Goal: Task Accomplishment & Management: Manage account settings

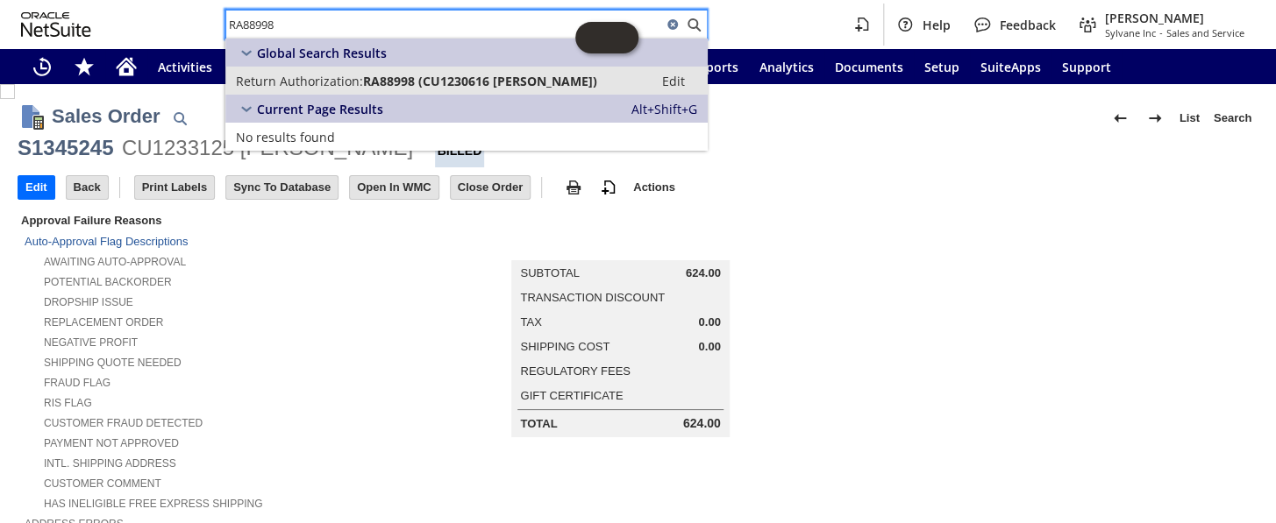
type input "RA88998"
click at [359, 82] on span "Return Authorization:" at bounding box center [299, 81] width 127 height 17
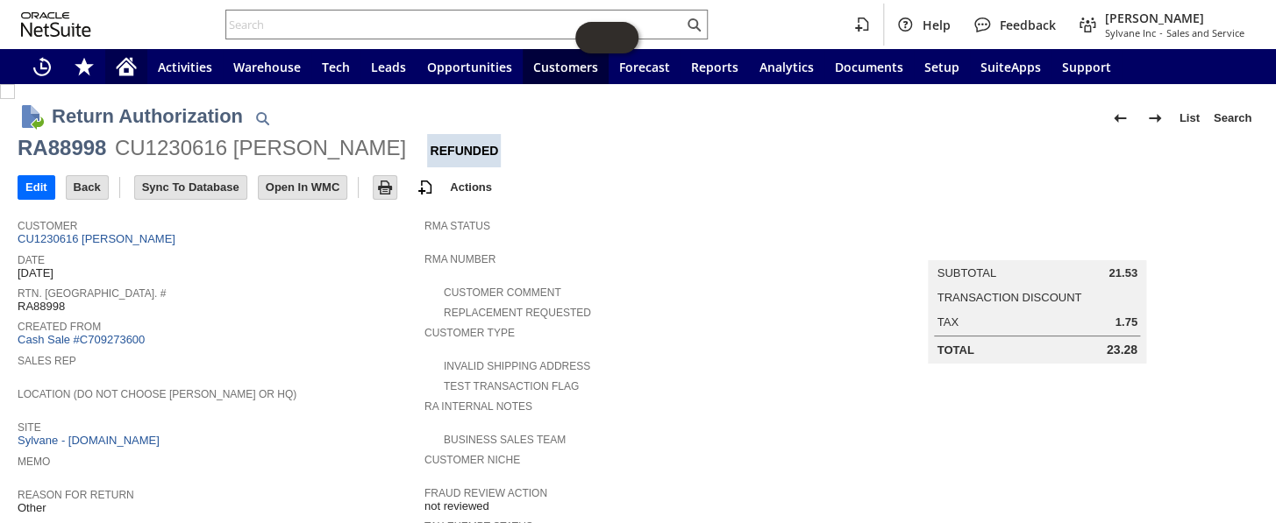
click at [124, 61] on icon "Home" at bounding box center [126, 66] width 21 height 21
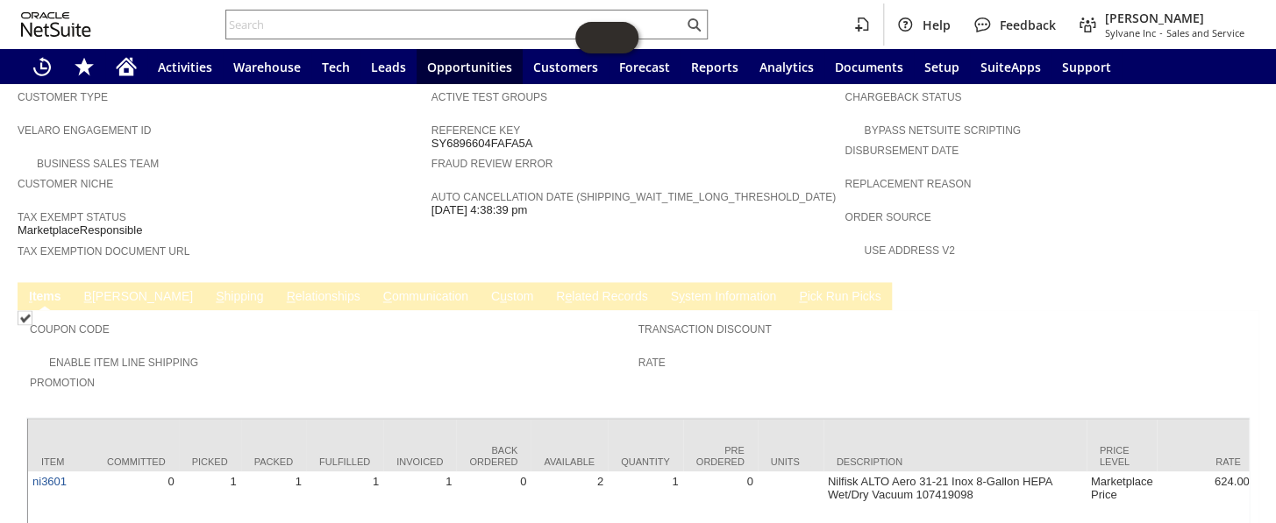
scroll to position [1102, 0]
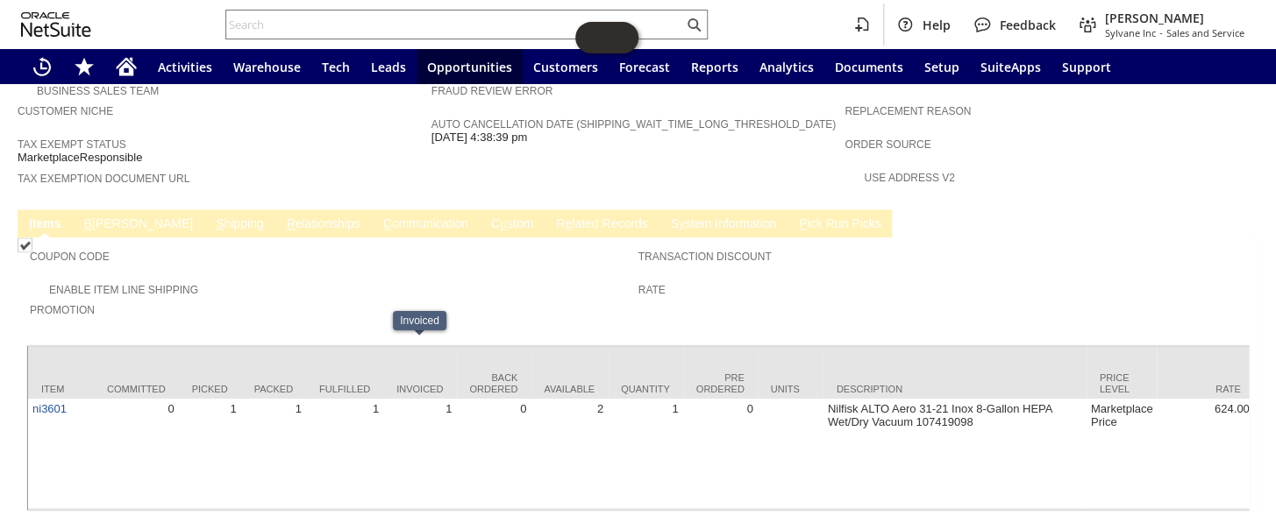
click at [551, 217] on link "R e lated Records" at bounding box center [601, 225] width 100 height 17
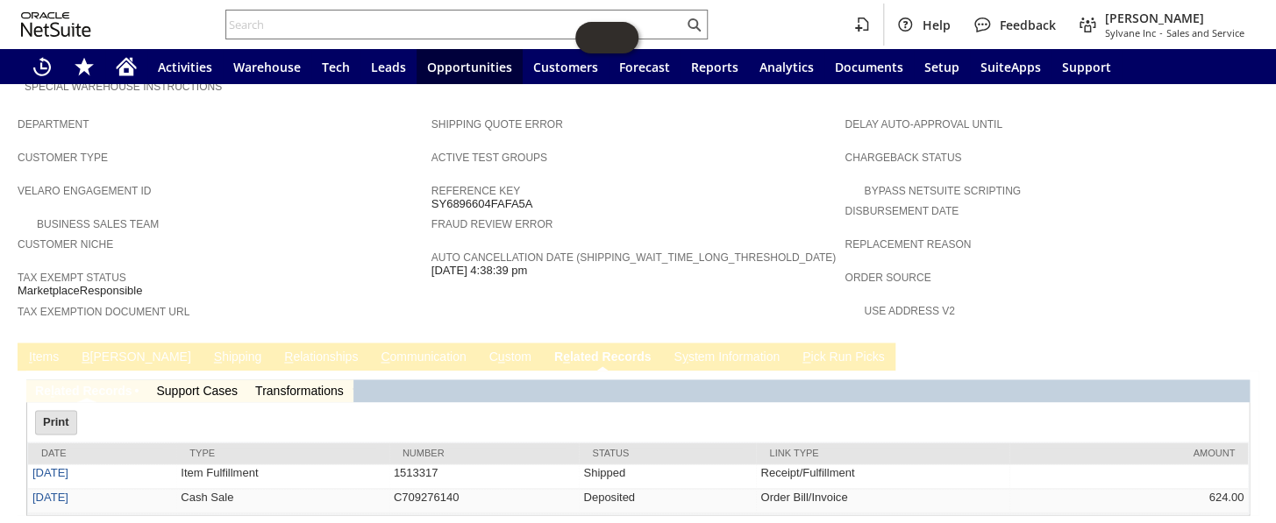
scroll to position [0, 0]
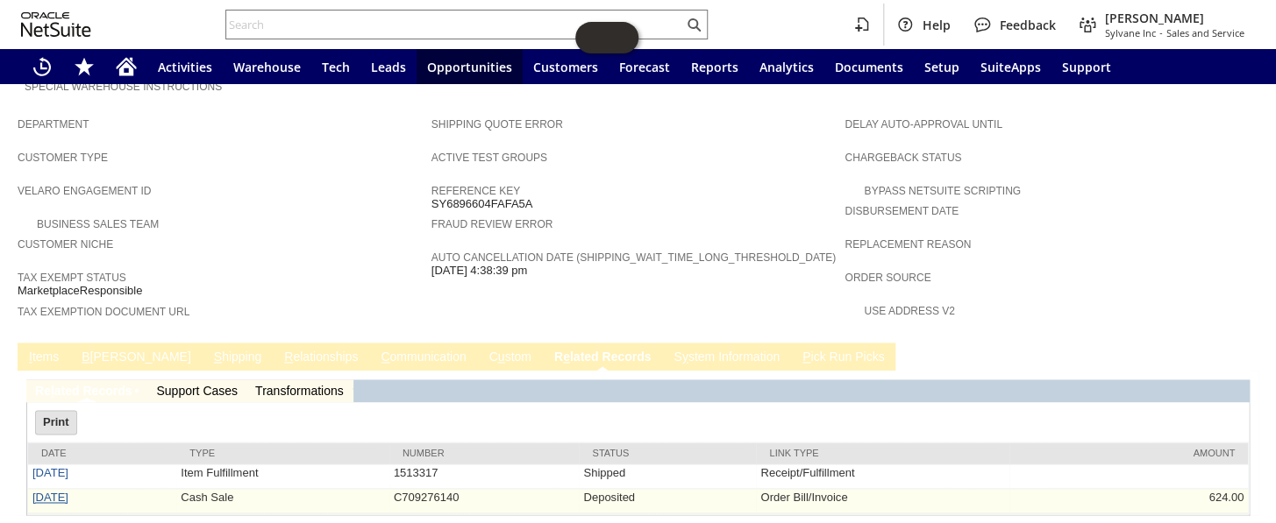
click at [44, 491] on link "[DATE]" at bounding box center [50, 497] width 36 height 13
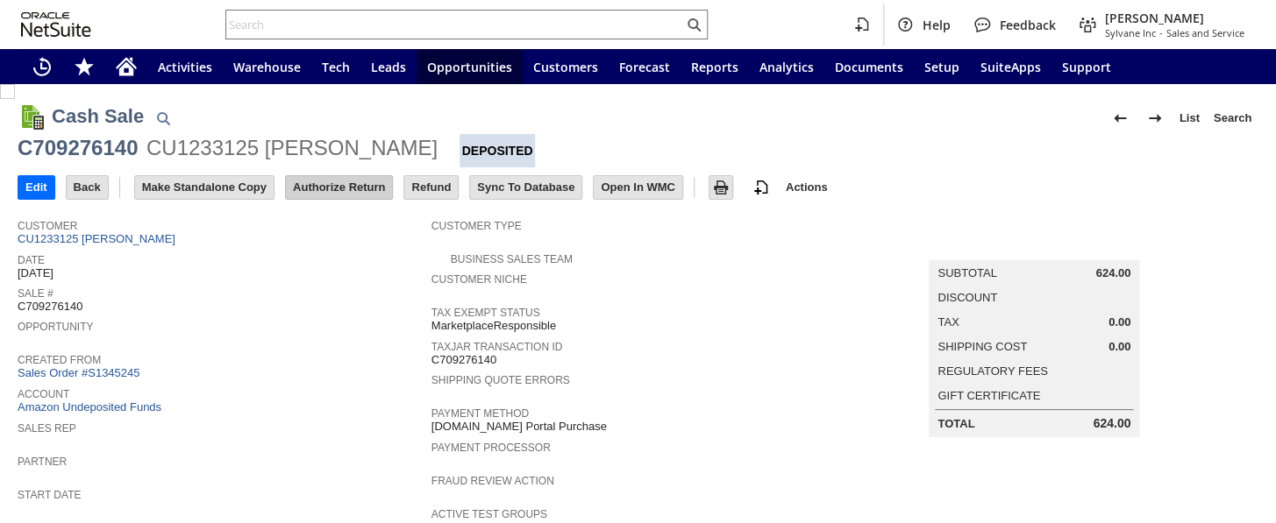
click at [339, 183] on input "Authorize Return" at bounding box center [339, 187] width 106 height 23
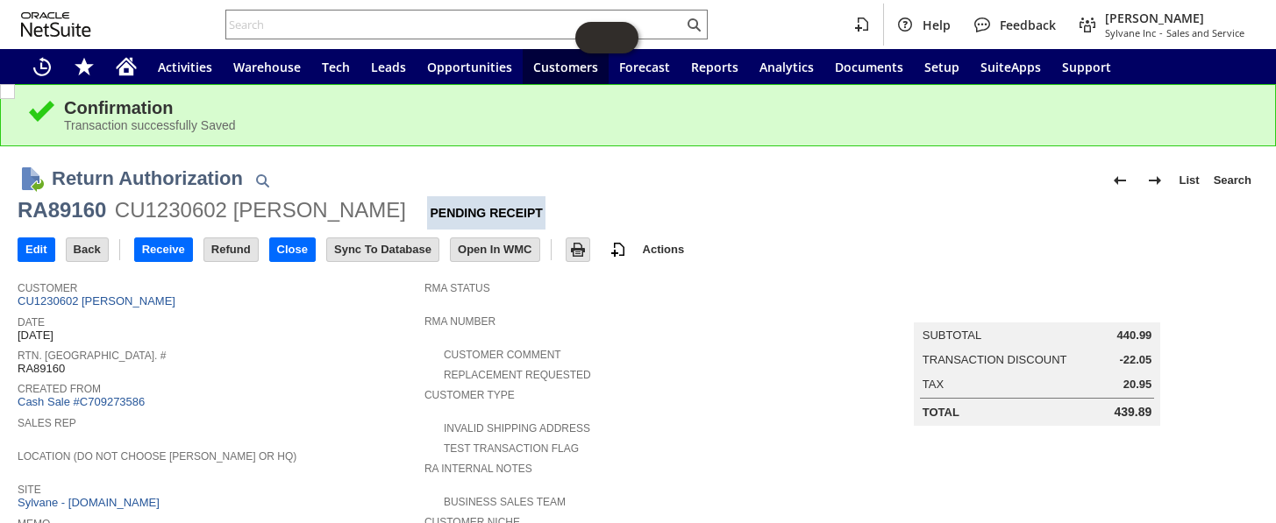
click at [359, 23] on input "text" at bounding box center [454, 24] width 457 height 21
click at [310, 16] on input "text" at bounding box center [454, 24] width 457 height 21
drag, startPoint x: 310, startPoint y: 4, endPoint x: 281, endPoint y: 17, distance: 32.6
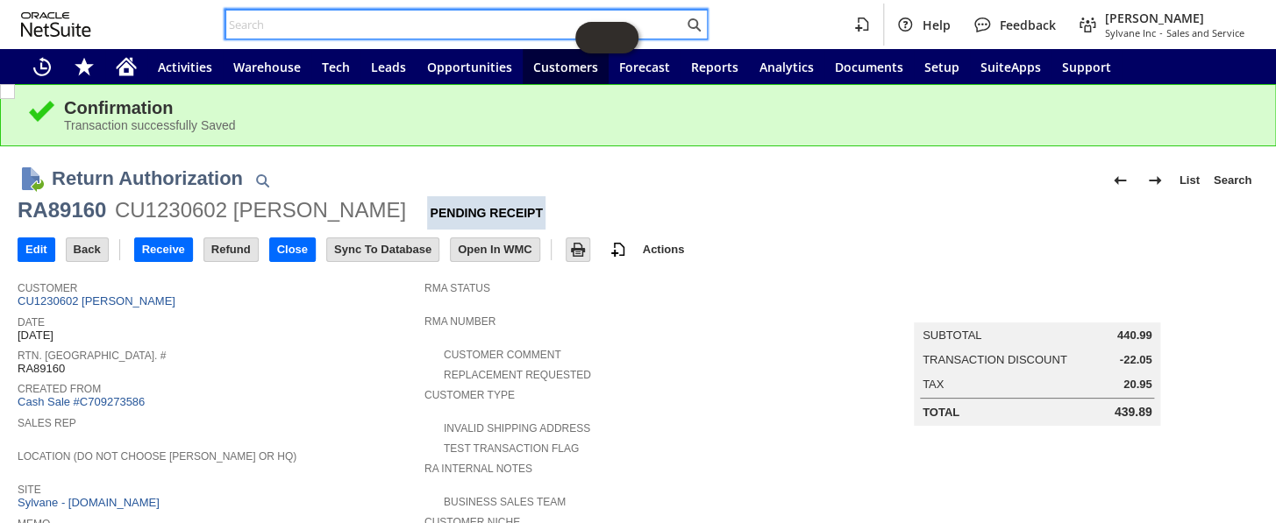
paste input "S1343718"
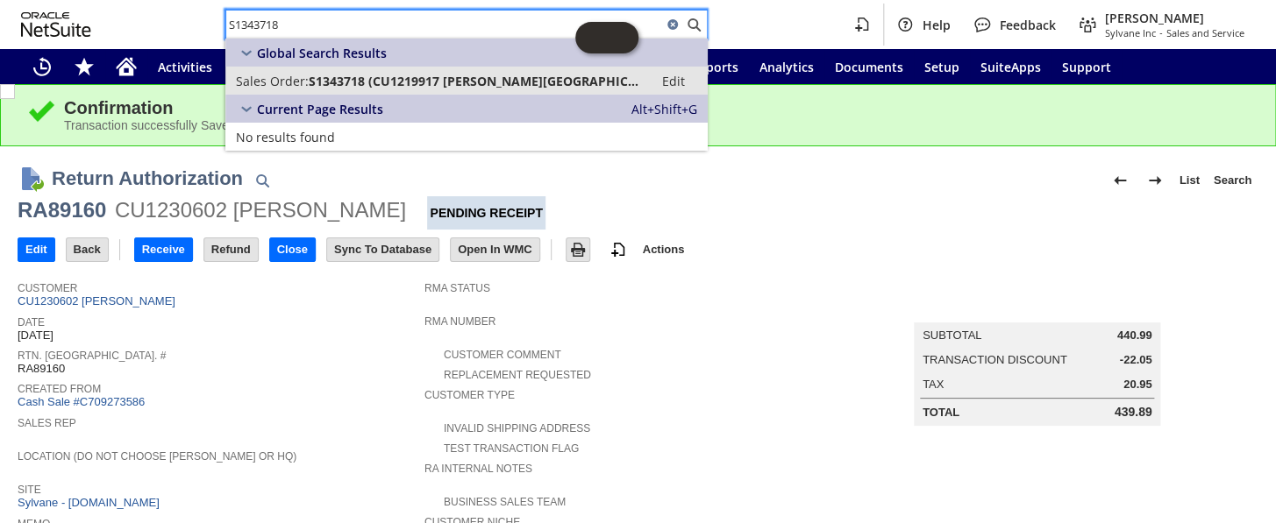
type input "S1343718"
click at [281, 80] on span "Sales Order:" at bounding box center [272, 81] width 73 height 17
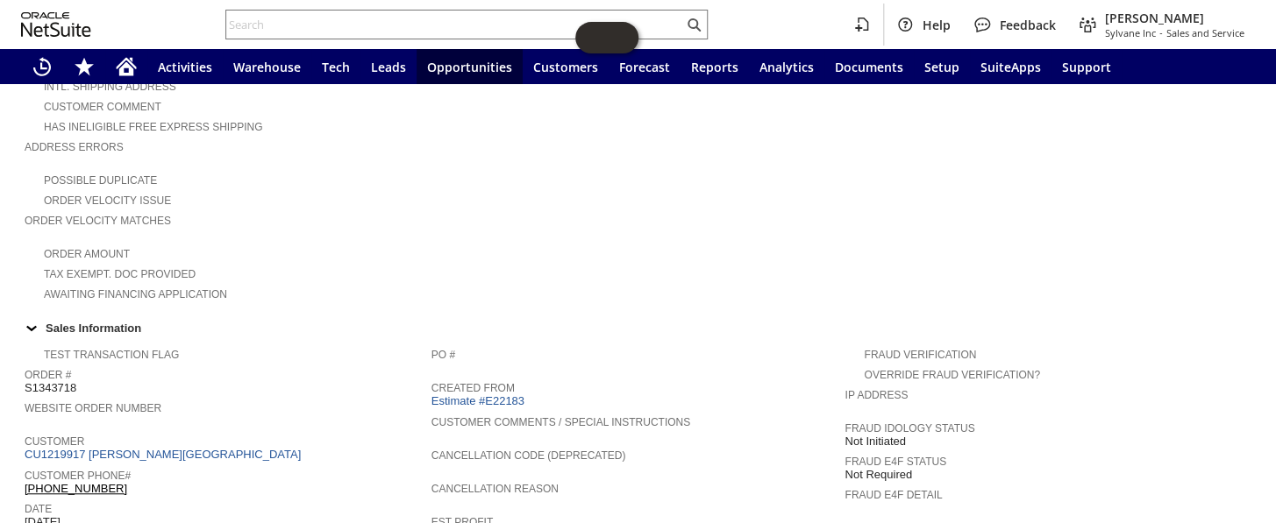
scroll to position [558, 0]
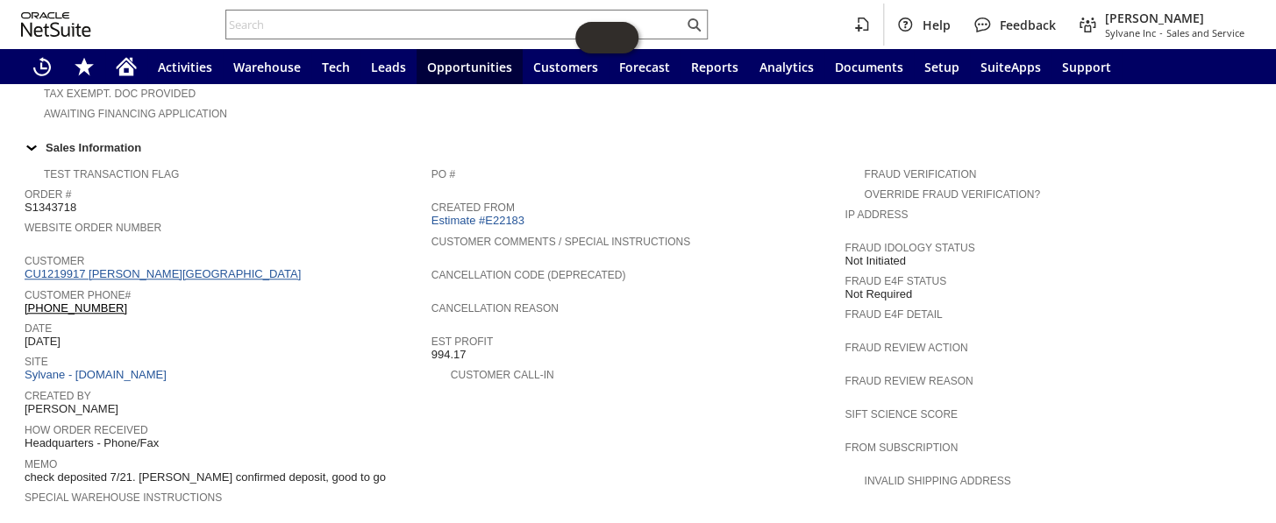
click at [181, 267] on link "CU1219917 Curran Gardner Water District" at bounding box center [165, 273] width 281 height 13
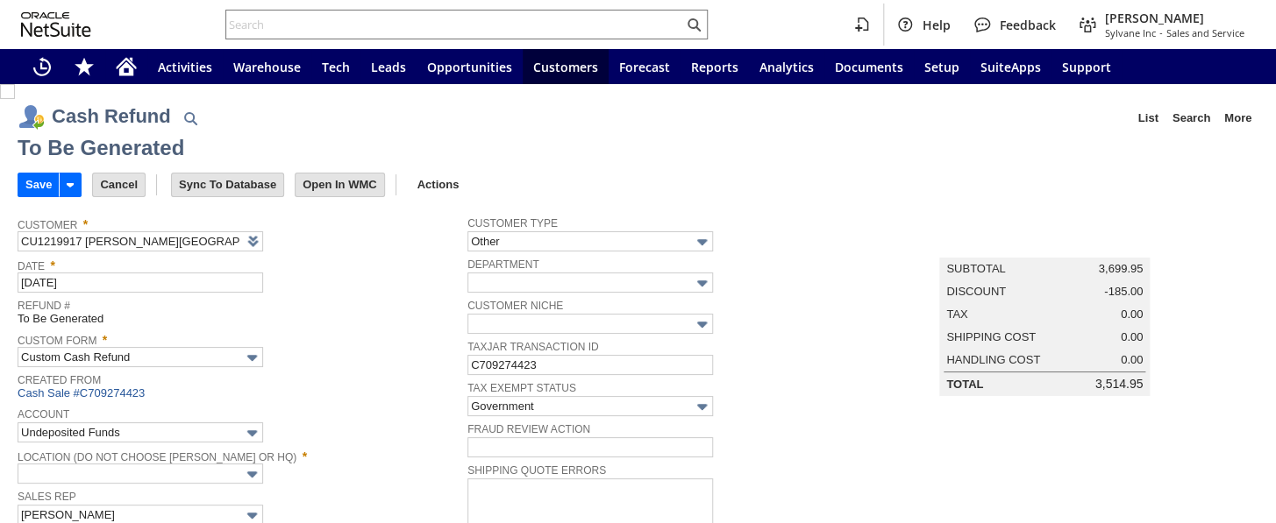
type input "Headquarters : Head...s : Pending Testing"
type input "Promo Code"
type input "-5.0%"
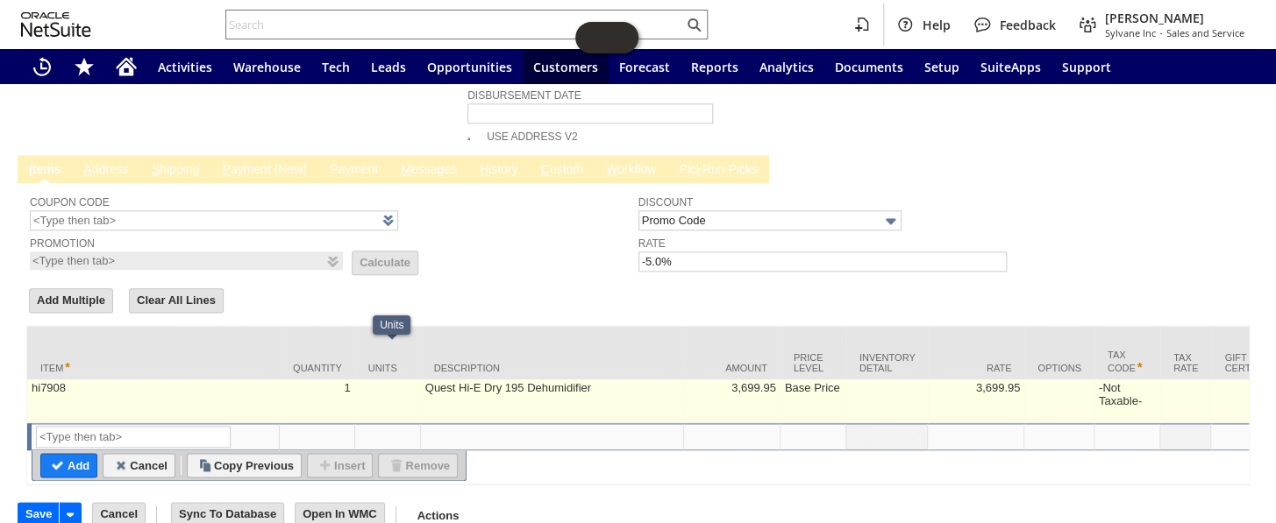
click at [363, 380] on td at bounding box center [388, 402] width 66 height 44
type textarea "Quest Hi-E Dry 195 Dehumidifier"
type input "OK"
type input "Make Copy"
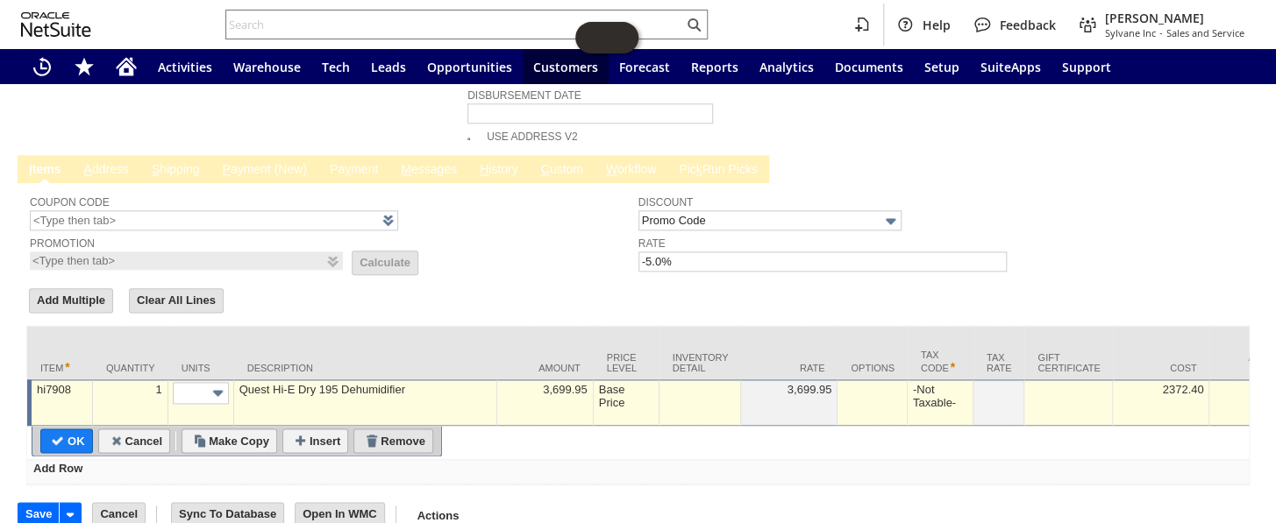
click at [409, 430] on input "Remove" at bounding box center [393, 441] width 78 height 23
type input "Add"
type input "Copy Previous"
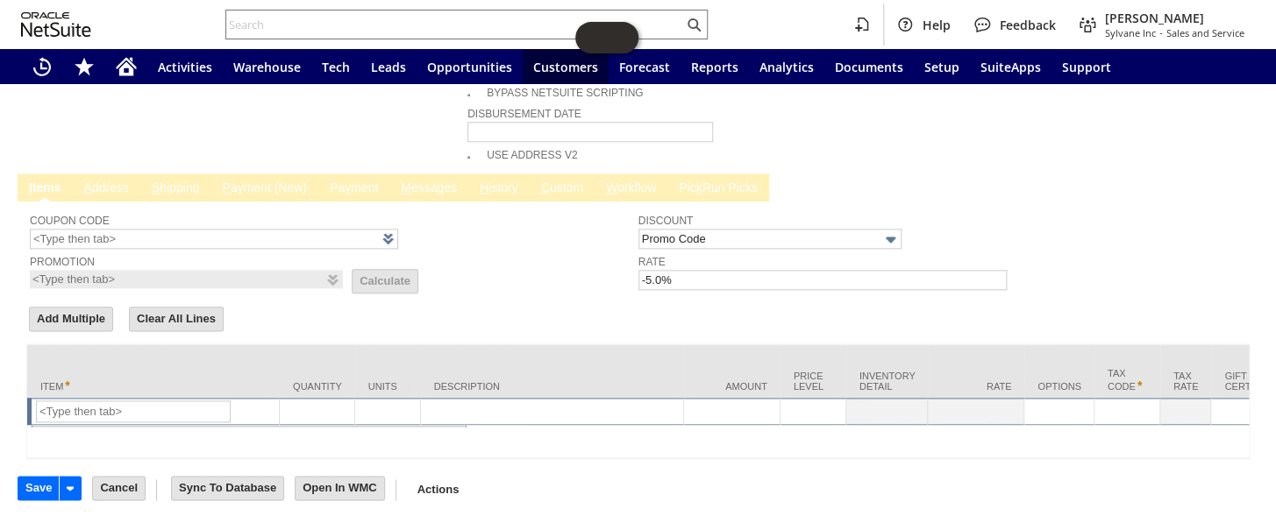
scroll to position [792, 0]
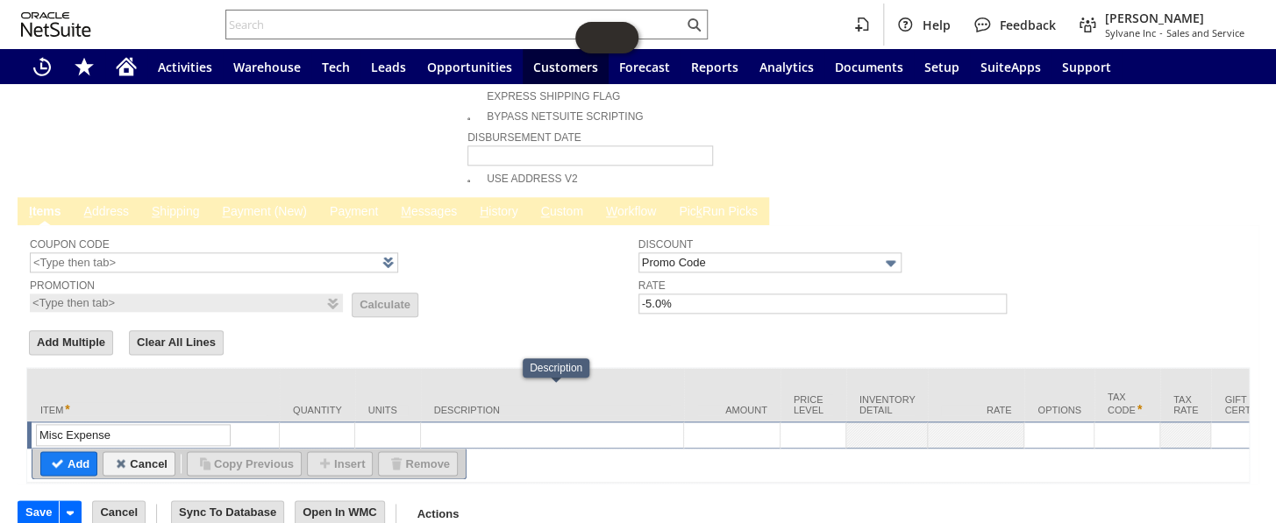
type input "Misc Expense"
type textarea "Misc Expense"
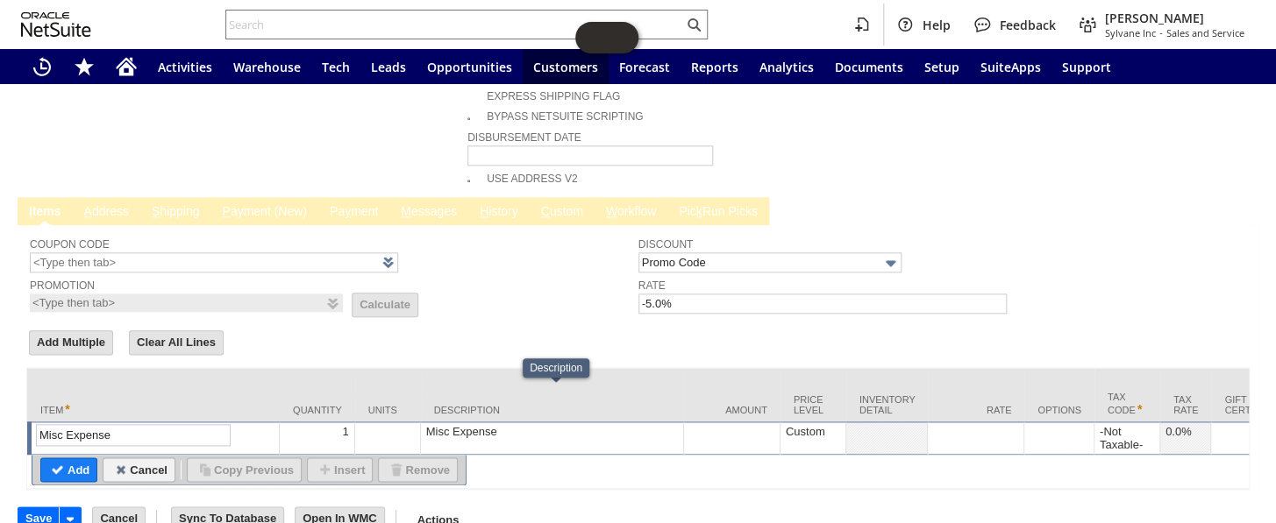
click at [491, 424] on div "Misc Expense" at bounding box center [551, 431] width 253 height 15
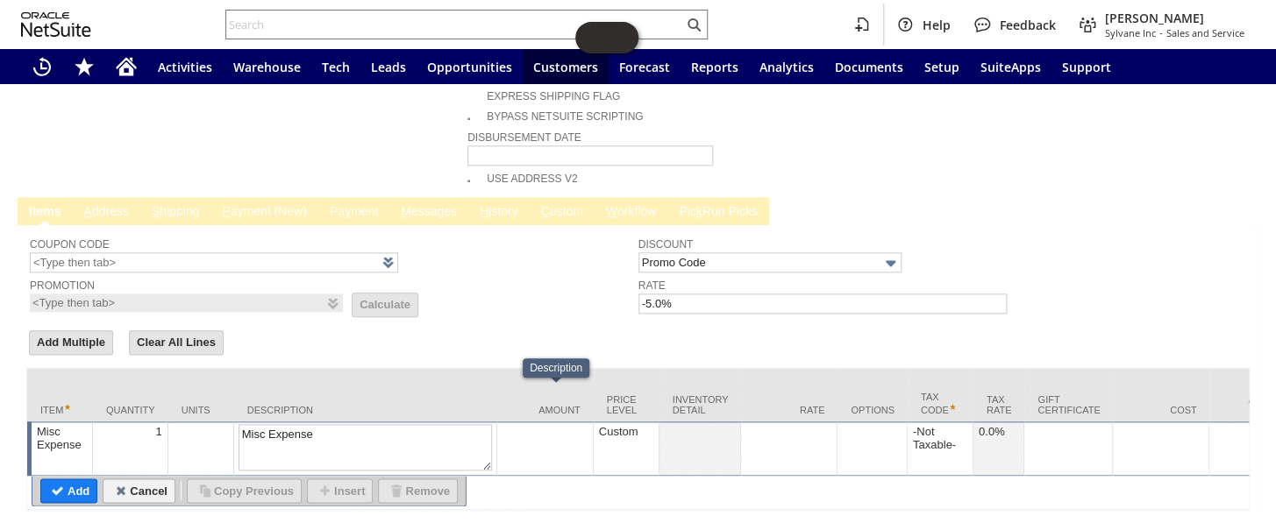
click at [491, 424] on textarea "Misc Expense" at bounding box center [364, 447] width 253 height 46
type textarea "M"
type textarea "partial refund"
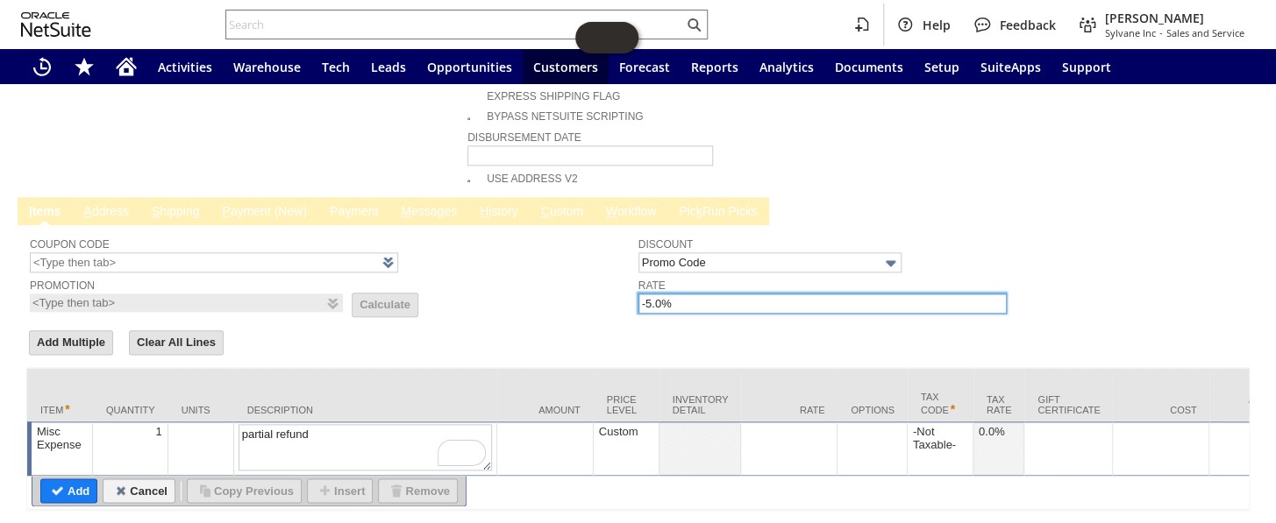
drag, startPoint x: 724, startPoint y: 258, endPoint x: 515, endPoint y: 189, distance: 219.6
click at [530, 239] on tr "Coupon Code Promotion List Calculate Discount Promo Code Rate -5.0%" at bounding box center [638, 272] width 1216 height 87
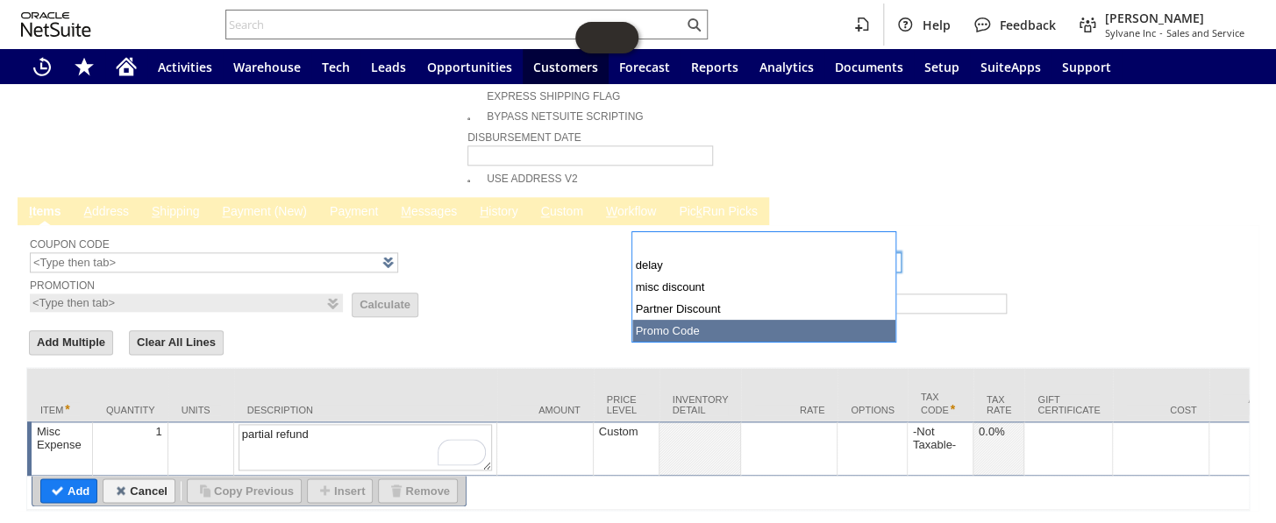
click at [750, 252] on input "Promo Code" at bounding box center [769, 262] width 263 height 20
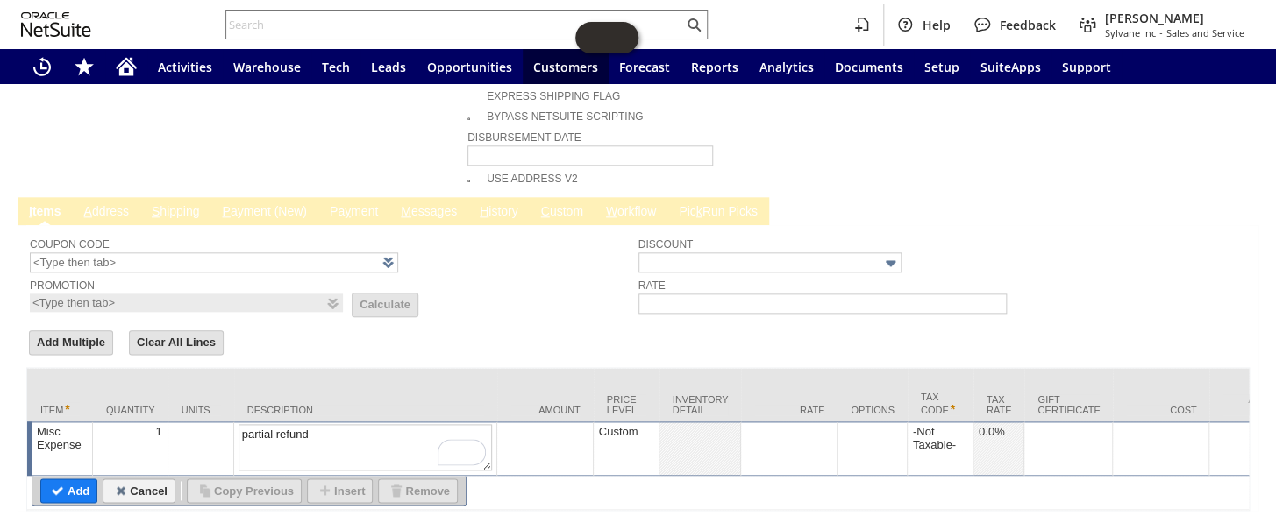
click at [769, 432] on td at bounding box center [789, 449] width 96 height 54
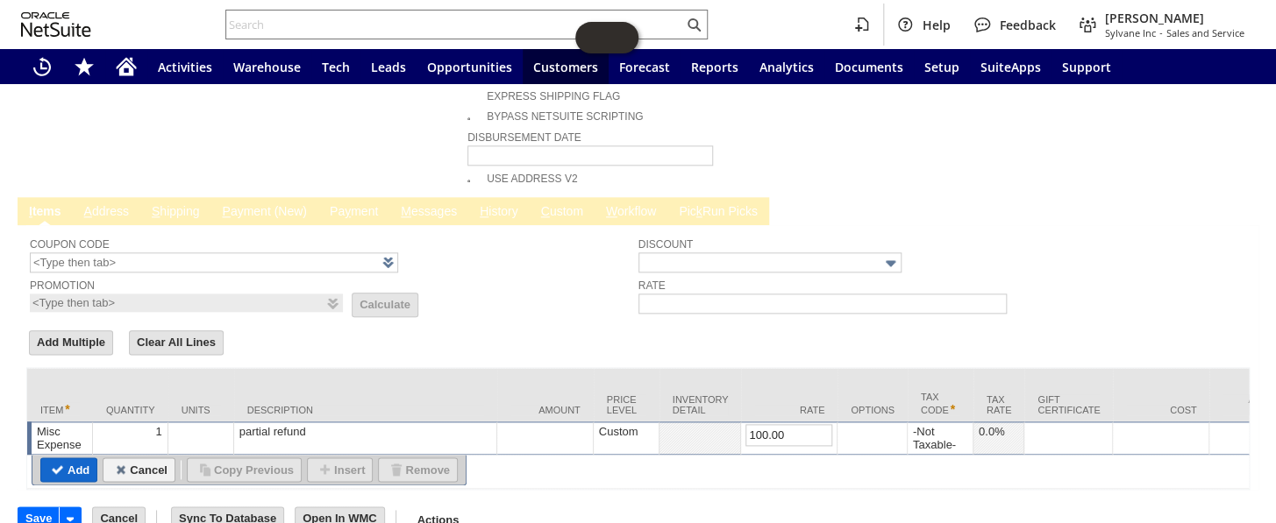
type input "100.00"
click at [83, 458] on input "Add" at bounding box center [68, 469] width 55 height 23
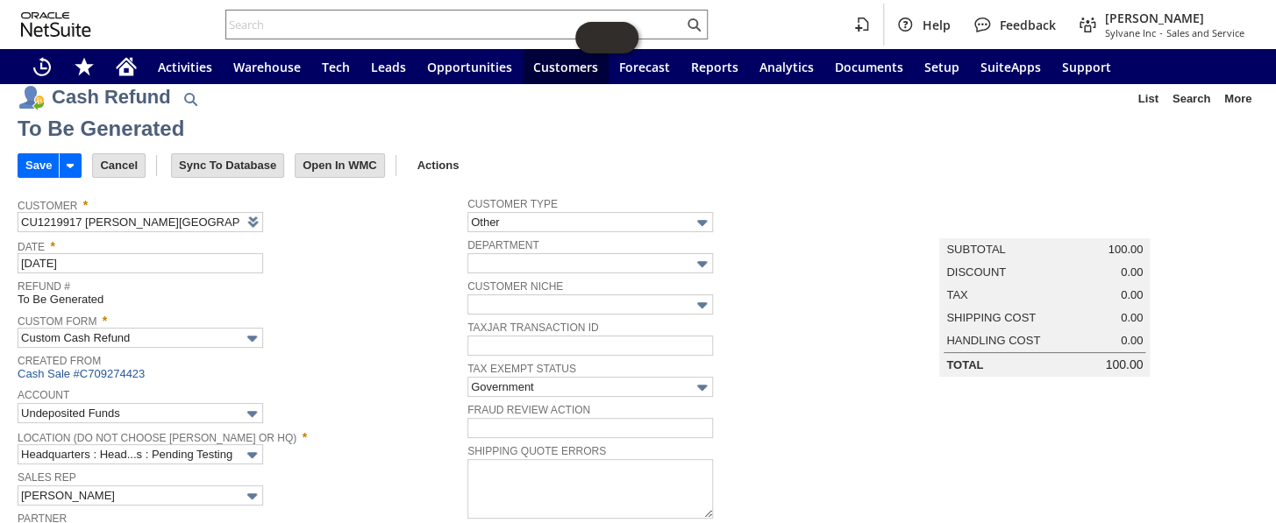
scroll to position [0, 0]
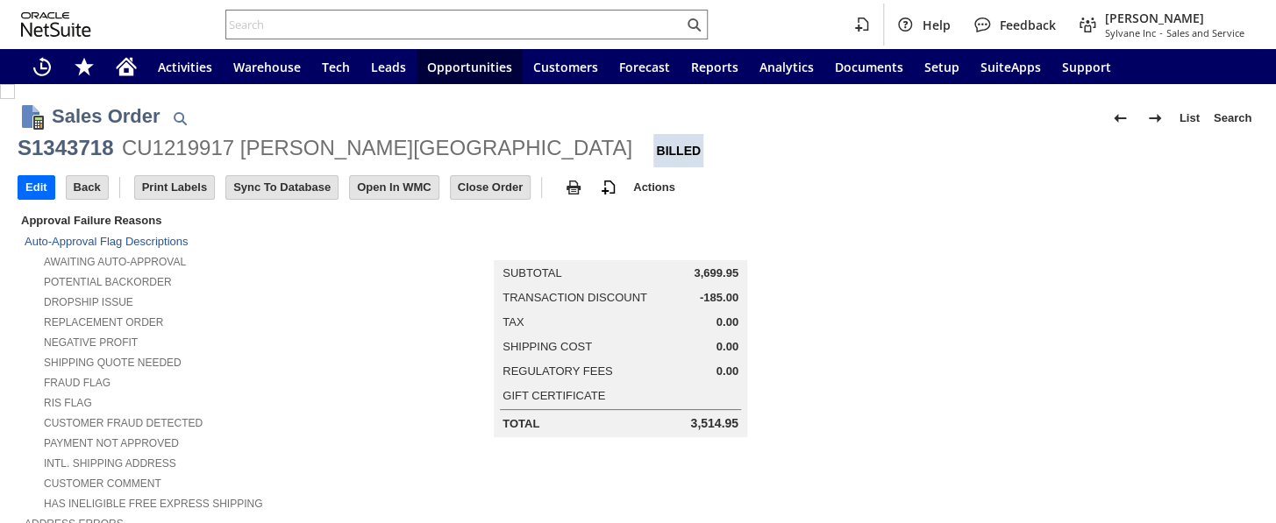
scroll to position [1051, 0]
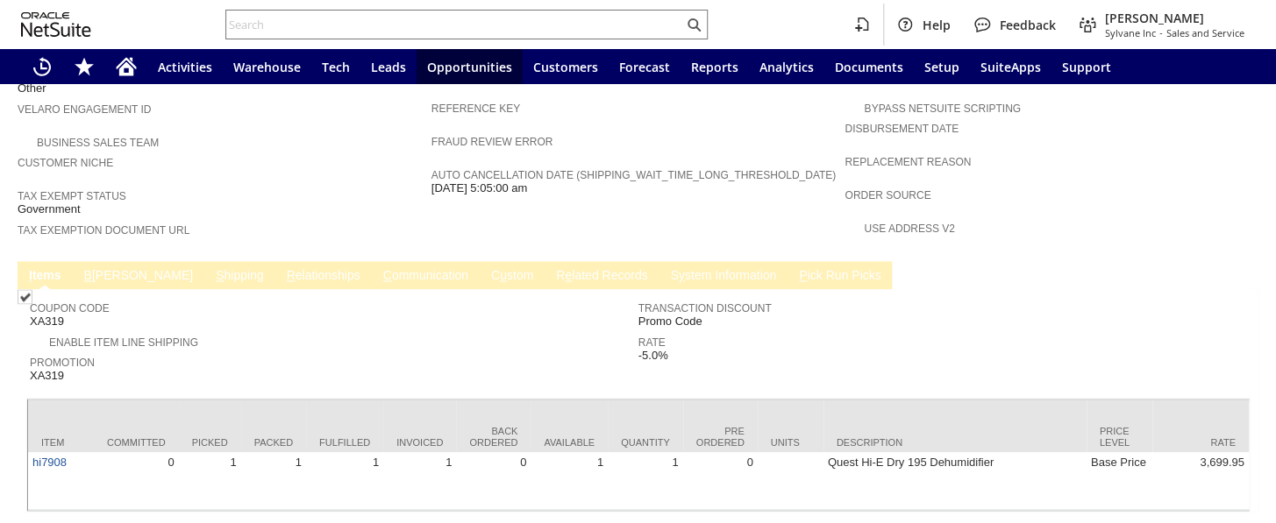
click at [110, 268] on link "B illing" at bounding box center [138, 276] width 117 height 17
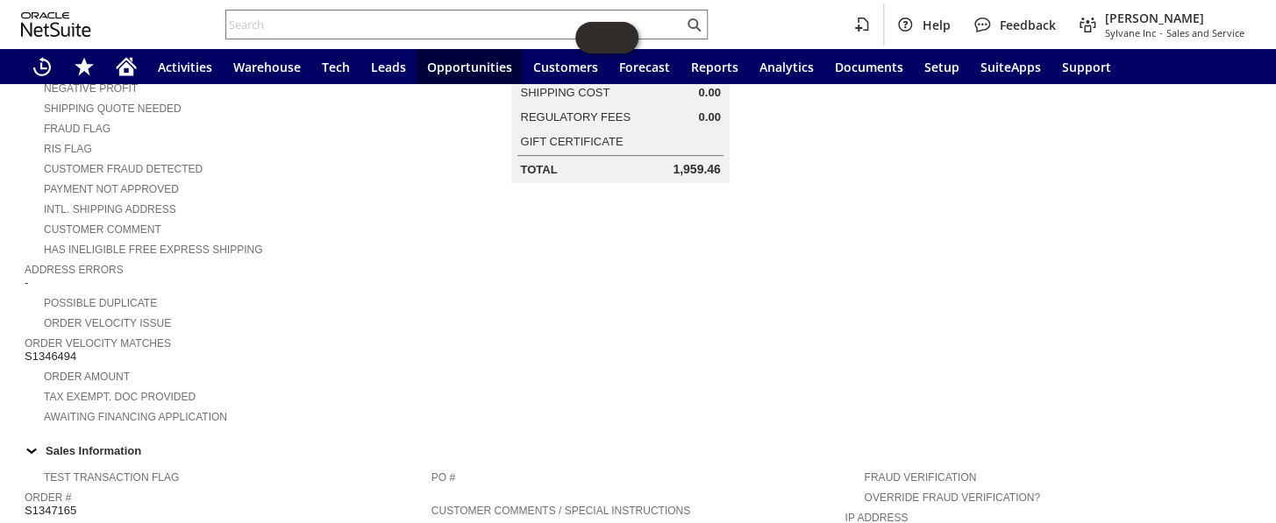
scroll to position [79, 0]
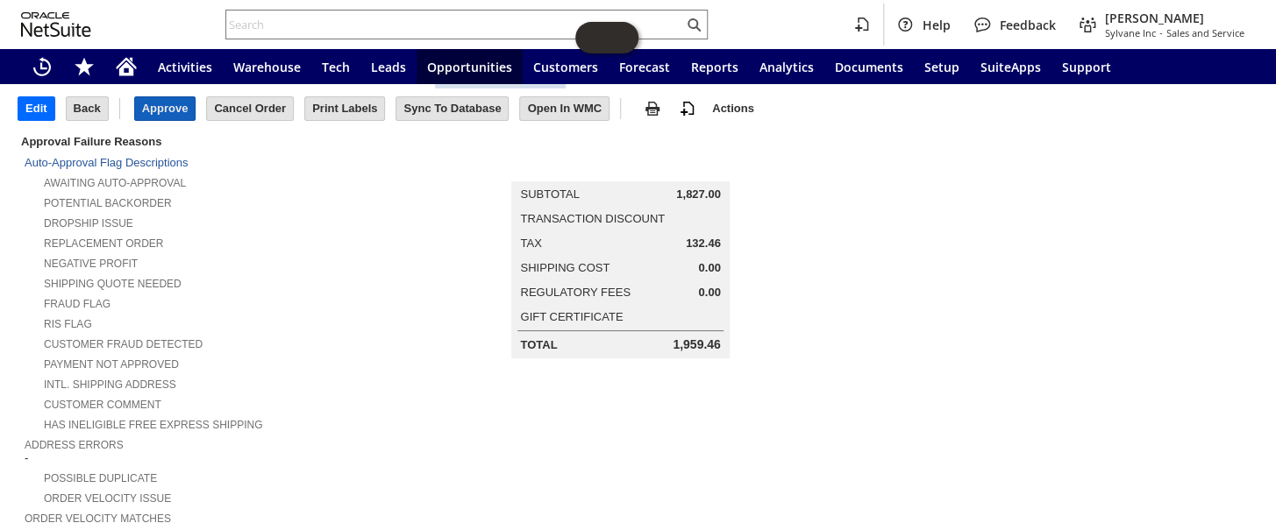
click at [183, 110] on input "Approve" at bounding box center [165, 108] width 60 height 23
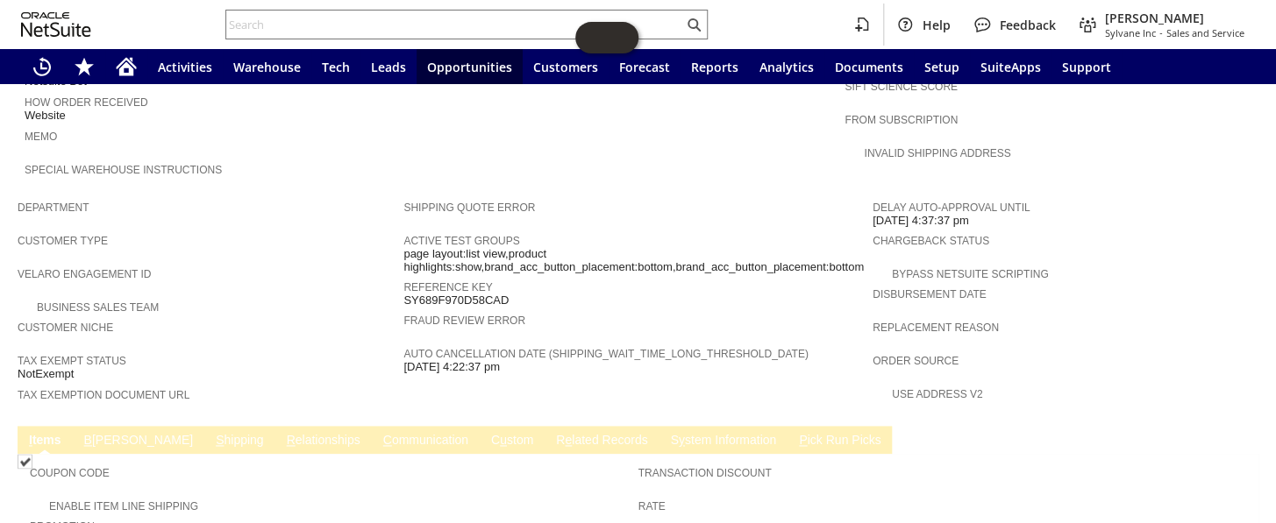
scroll to position [877, 0]
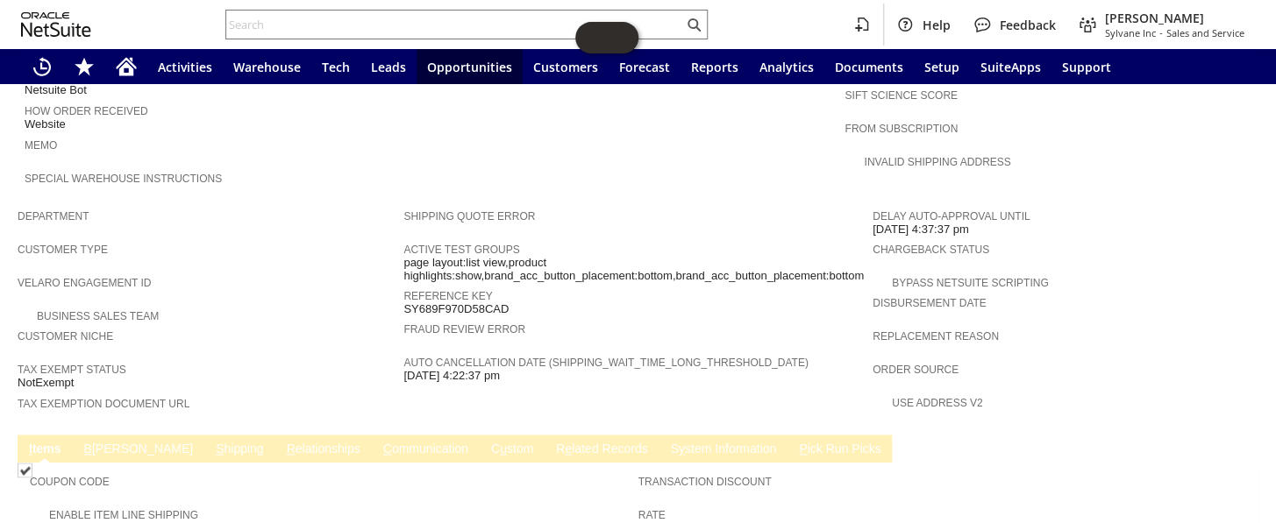
click at [90, 442] on span "B" at bounding box center [88, 449] width 8 height 14
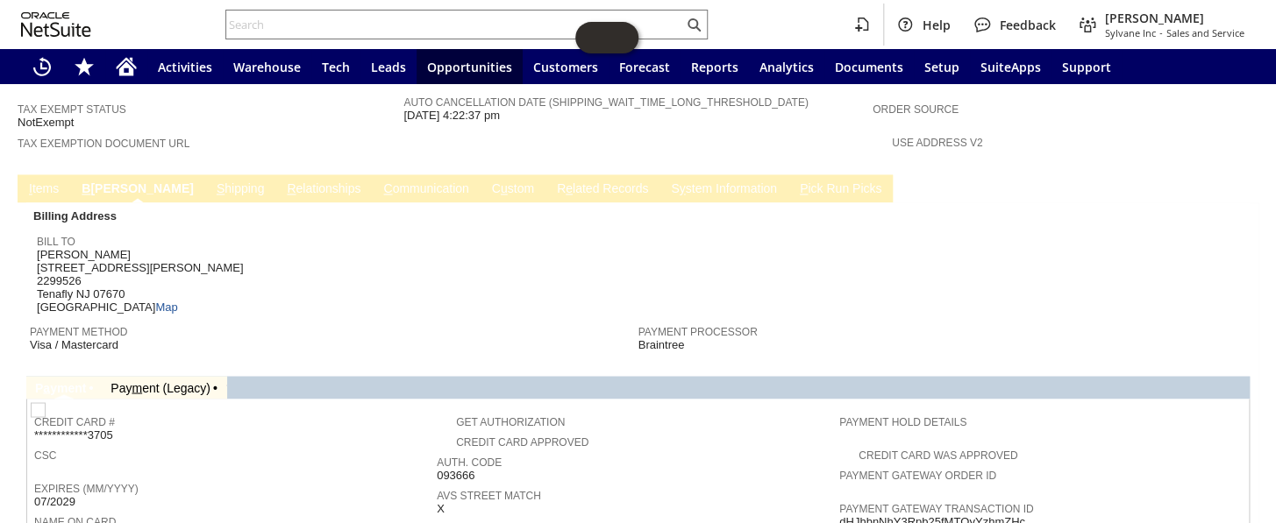
scroll to position [1198, 0]
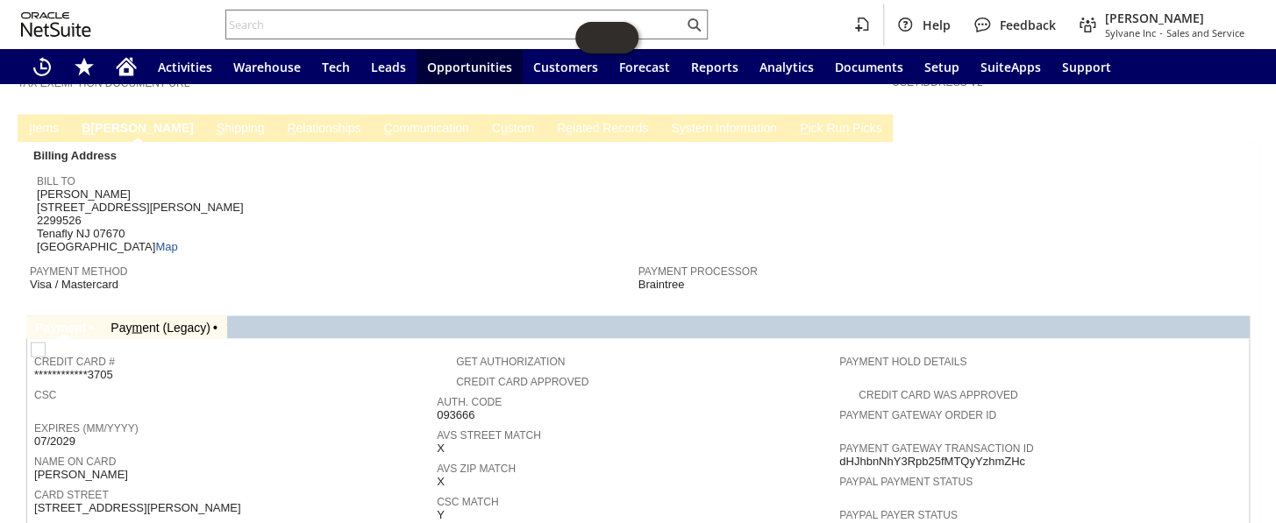
click at [186, 320] on link "Pay m ent (Legacy)" at bounding box center [160, 327] width 100 height 14
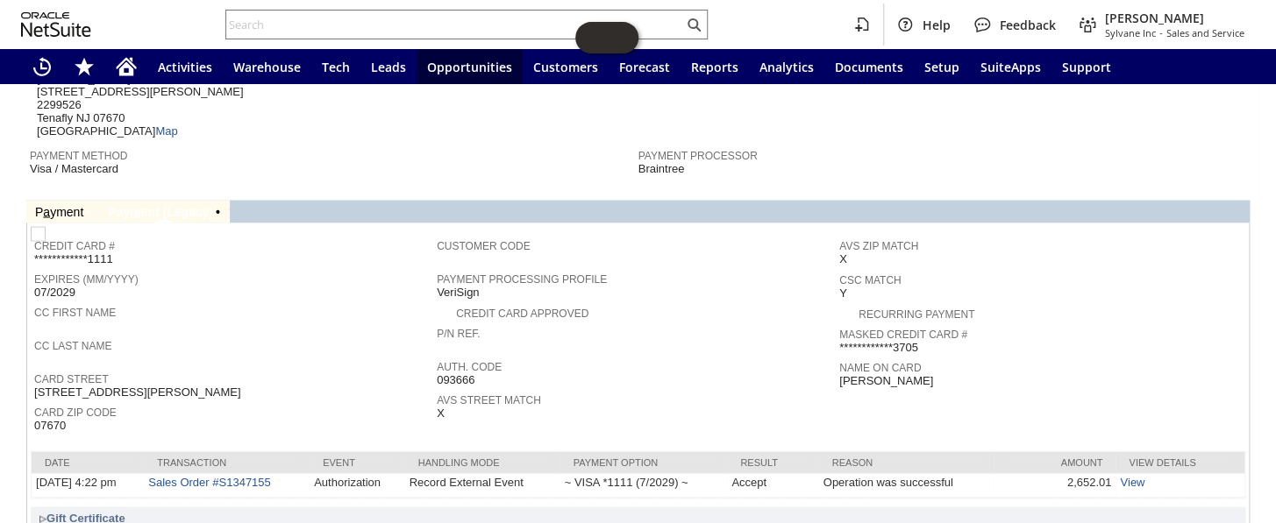
scroll to position [1314, 0]
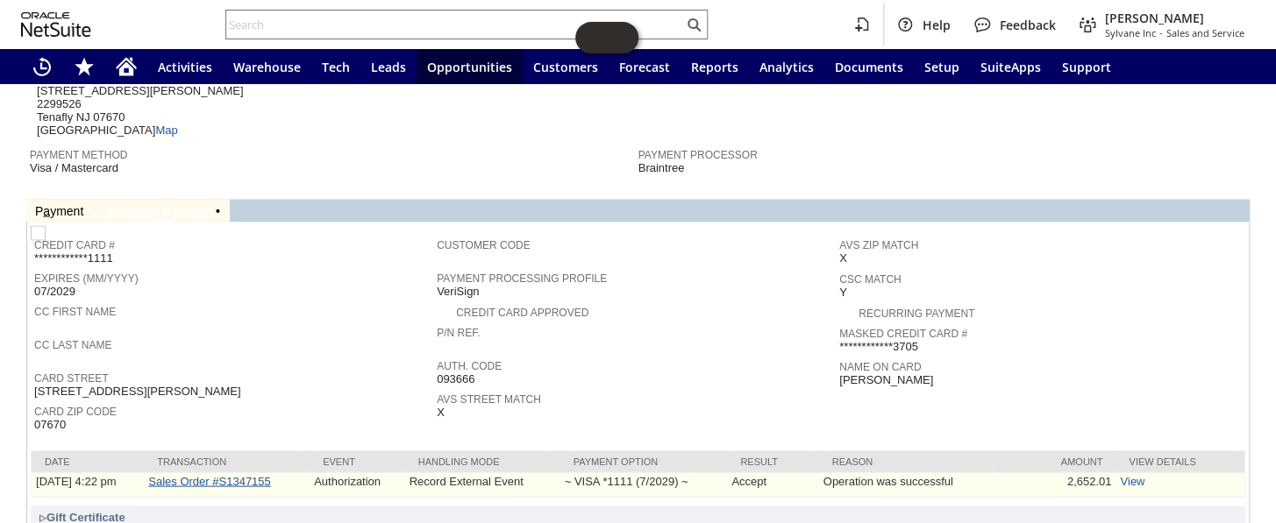
click at [201, 474] on link "Sales Order #S1347155" at bounding box center [209, 480] width 122 height 13
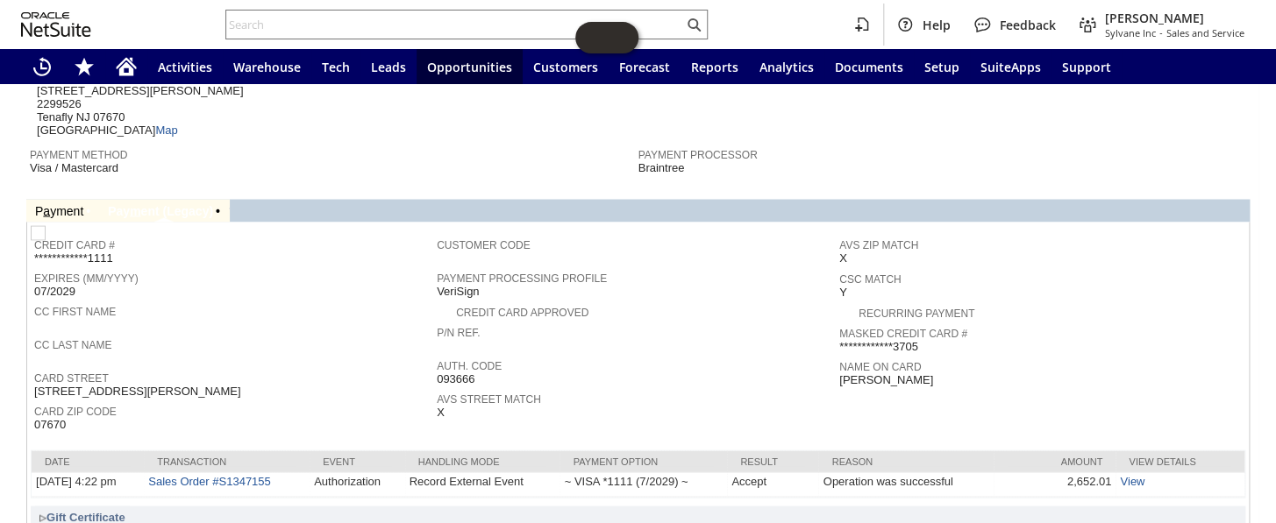
click at [672, 233] on span "Customer Code" at bounding box center [634, 242] width 394 height 18
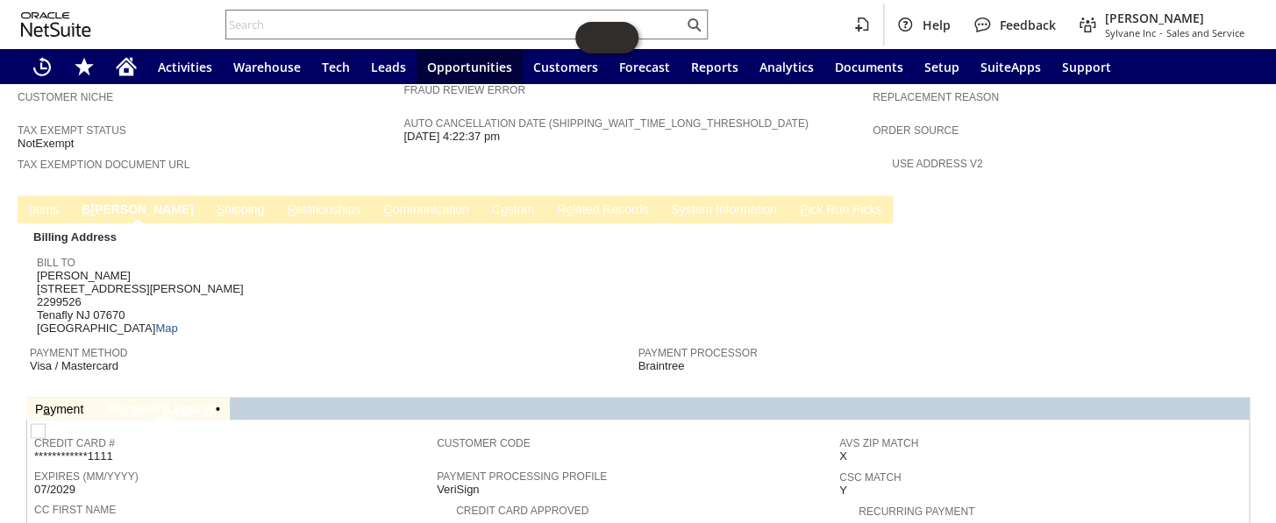
scroll to position [1075, 0]
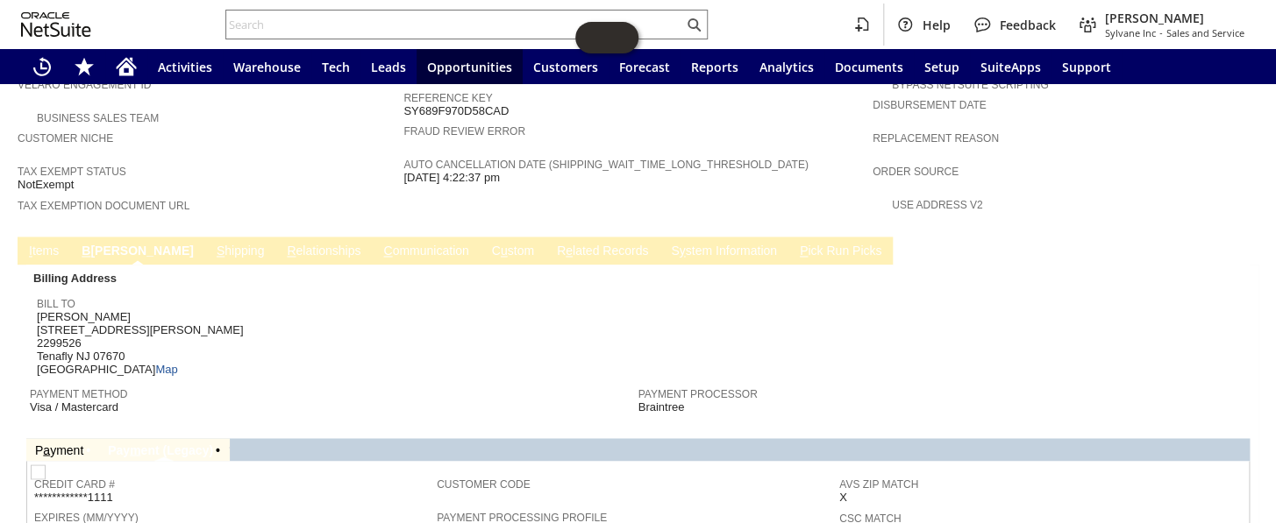
click at [212, 244] on link "S hipping" at bounding box center [240, 252] width 57 height 17
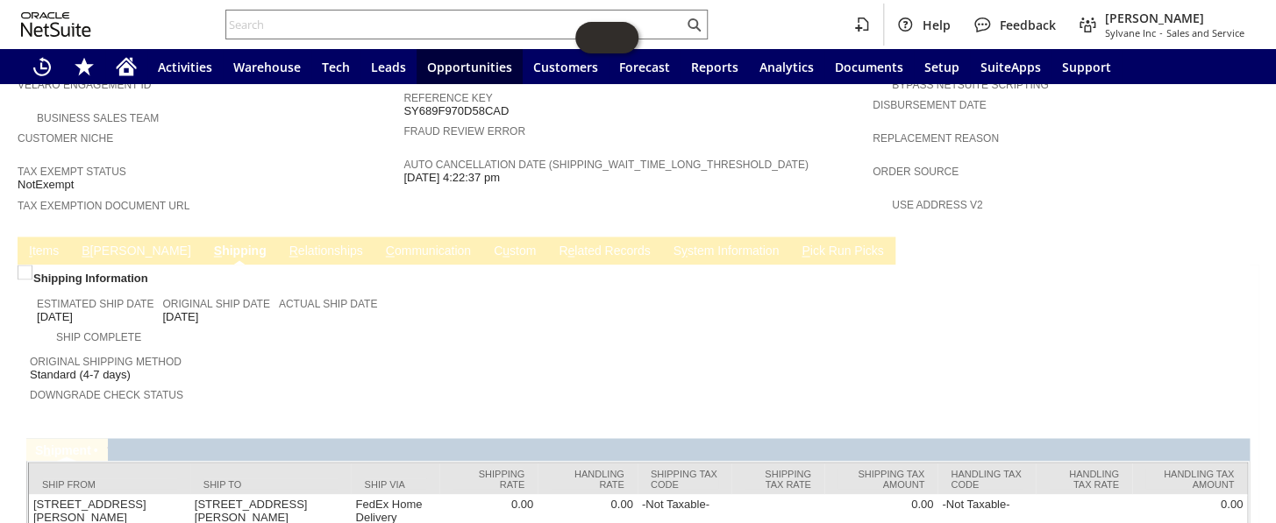
click at [52, 244] on link "I tems" at bounding box center [44, 252] width 39 height 17
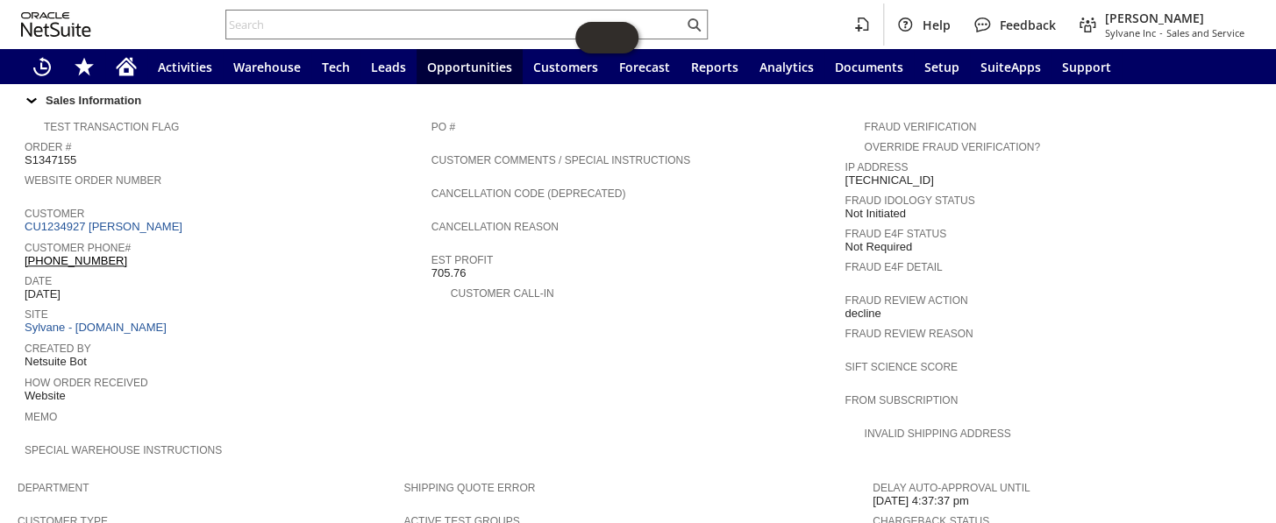
scroll to position [517, 0]
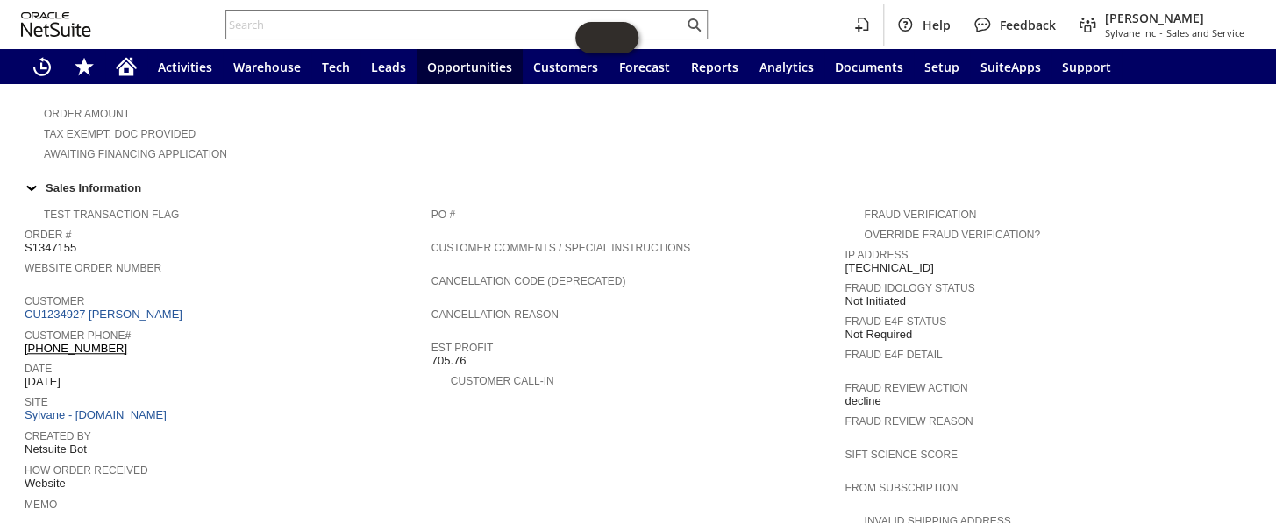
click at [604, 373] on td "PO # Customer Comments / Special Instructions Cancellation Code (deprecated) Ca…" at bounding box center [638, 379] width 414 height 361
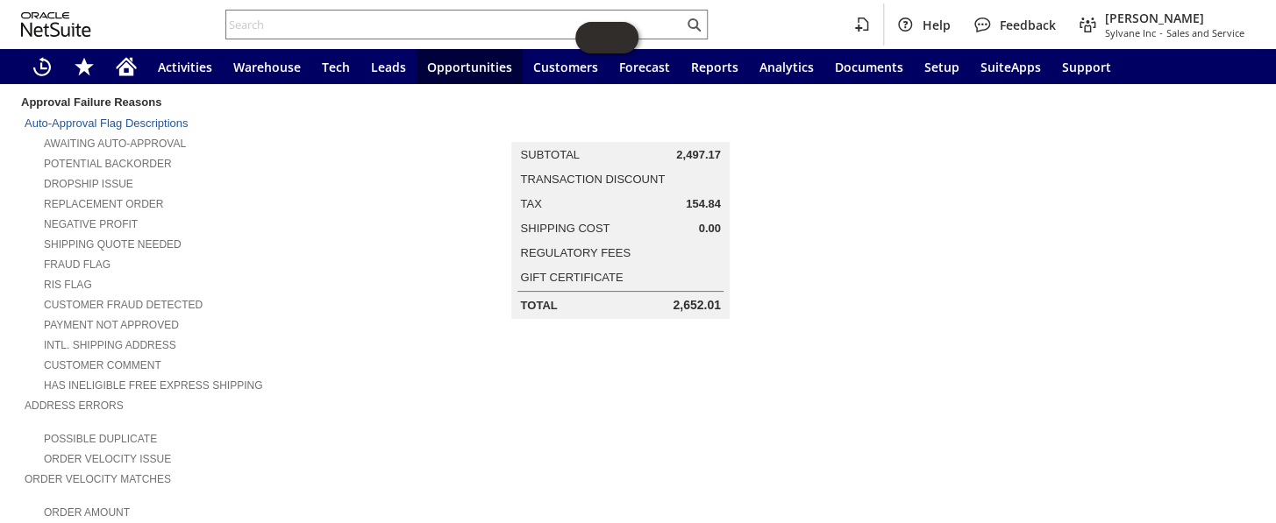
scroll to position [0, 0]
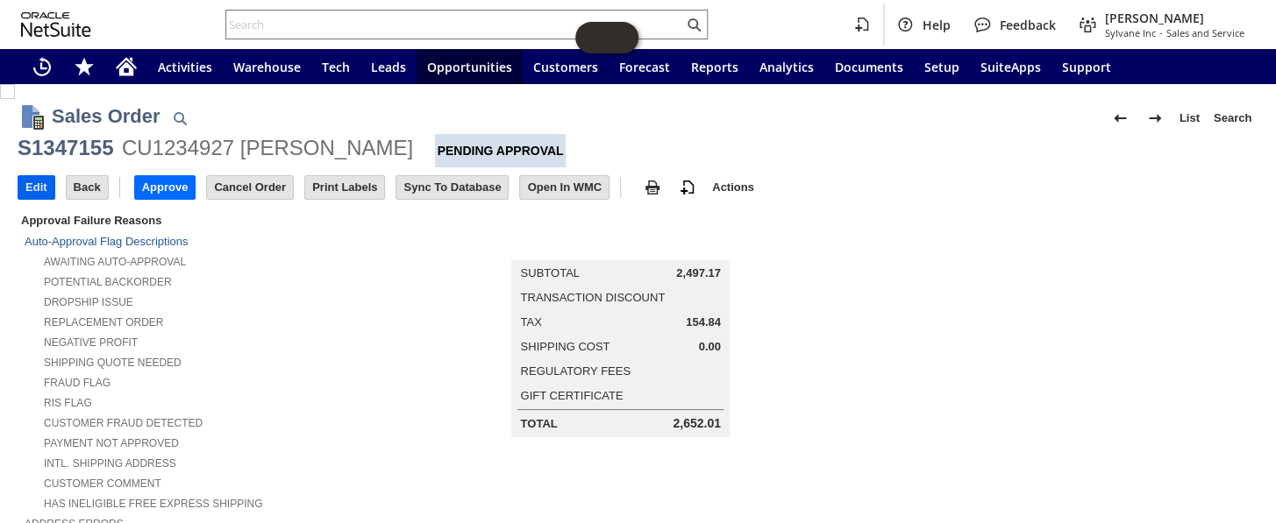
click at [42, 184] on input "Edit" at bounding box center [36, 187] width 36 height 23
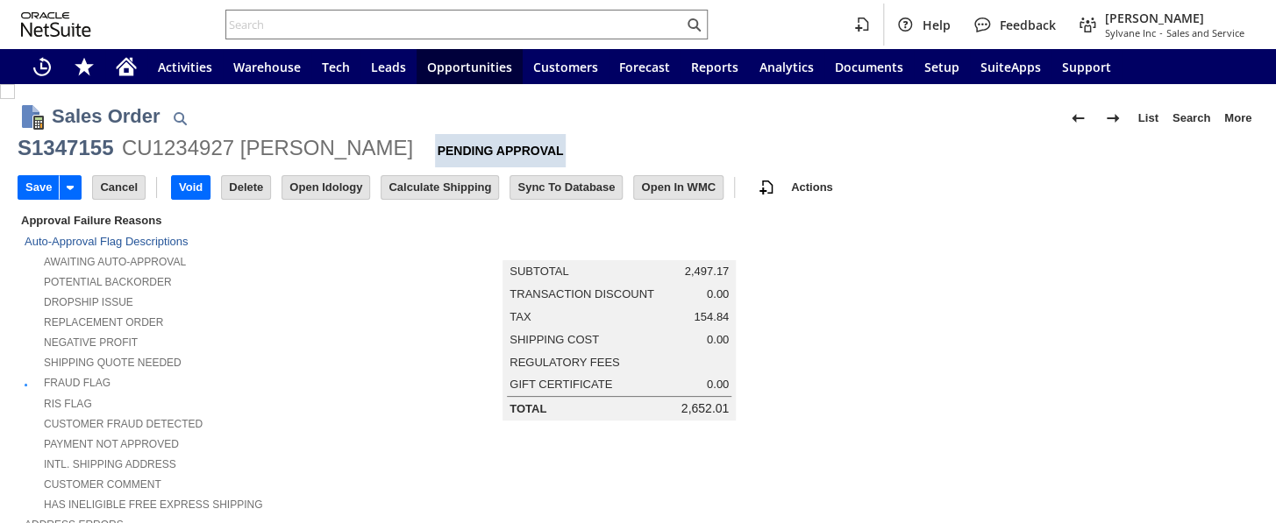
scroll to position [882, 0]
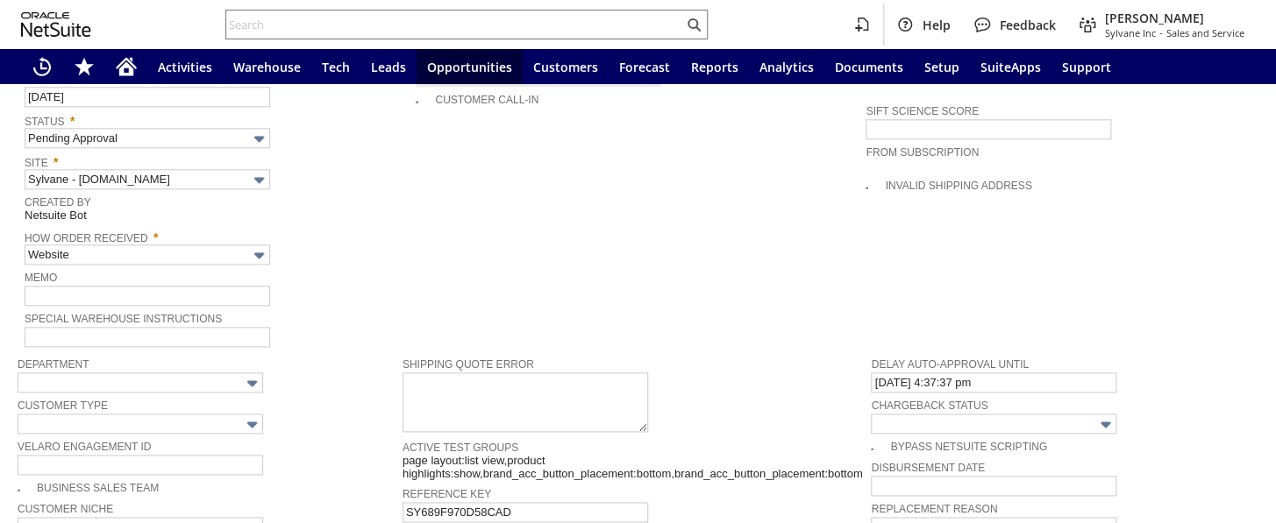
type input "Intelligent Recommendations¹⁰"
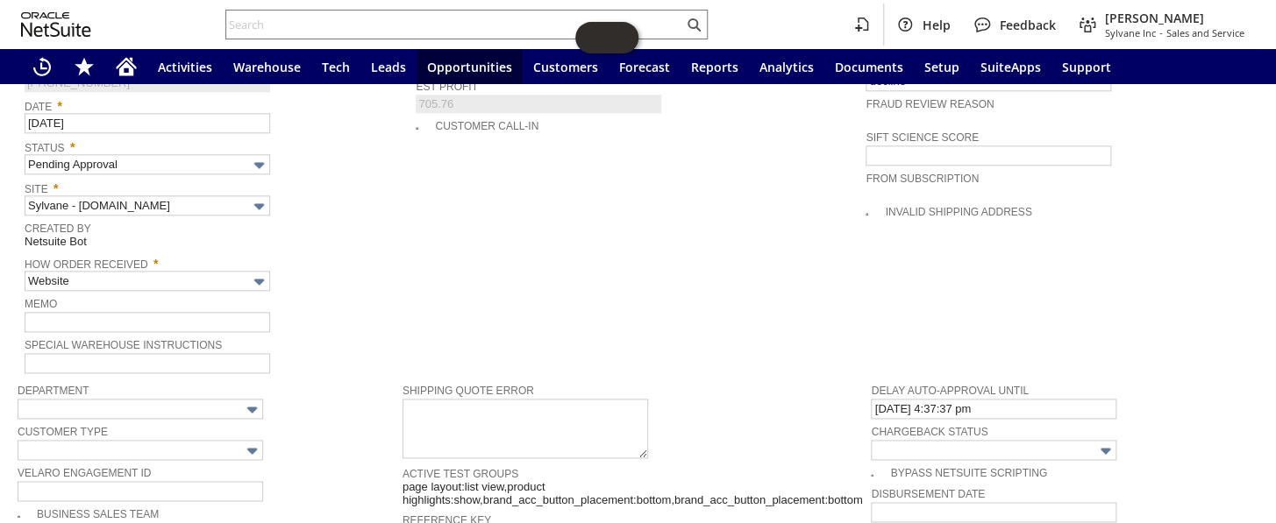
scroll to position [722, 0]
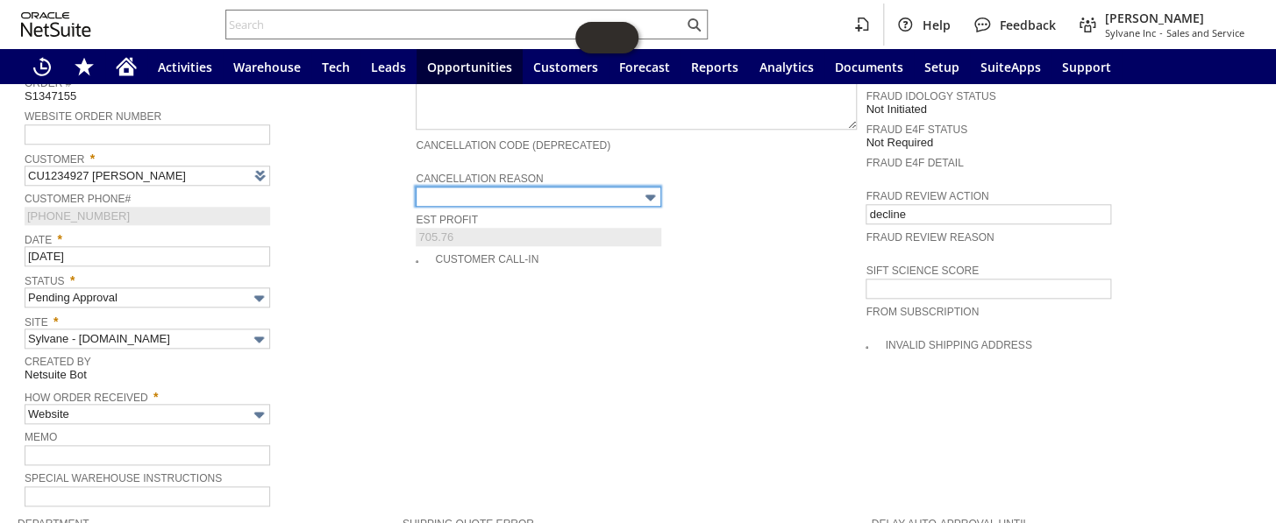
click at [596, 187] on input "text" at bounding box center [538, 197] width 245 height 20
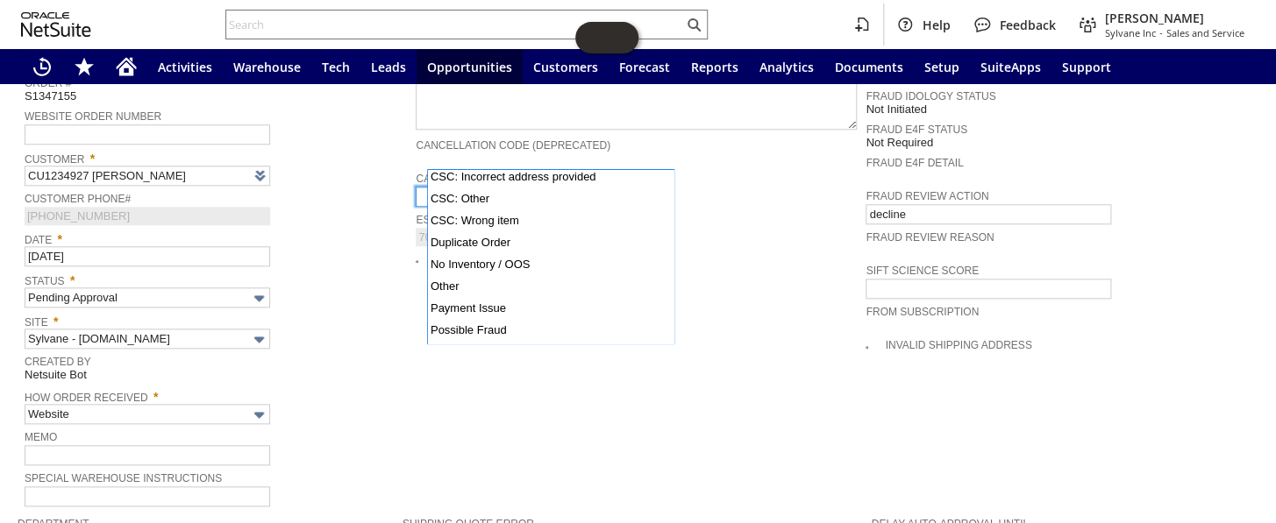
scroll to position [127, 0]
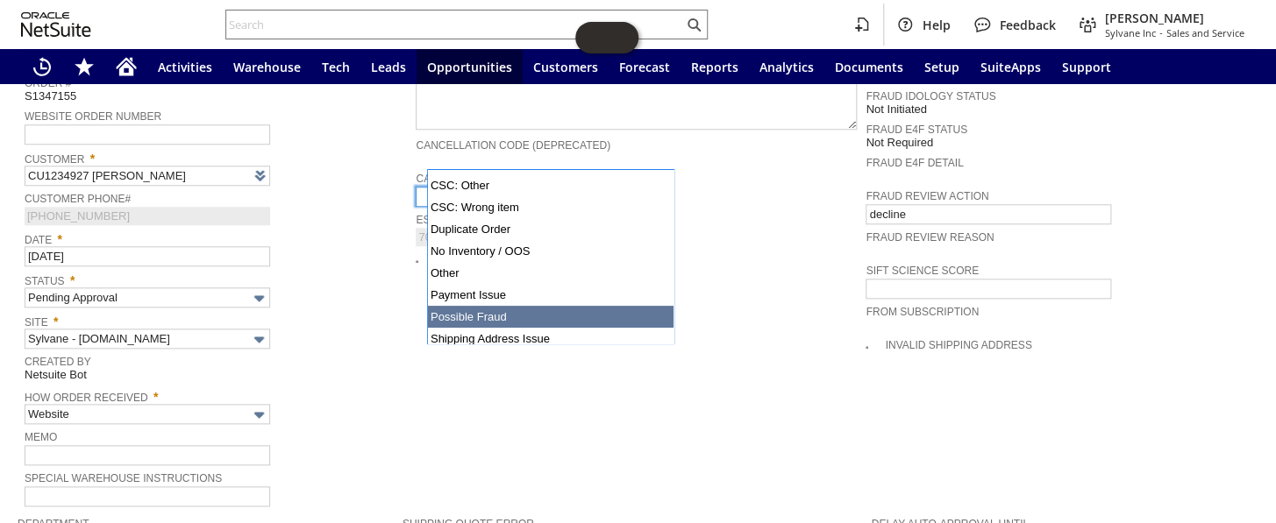
type input "Possible Fraud"
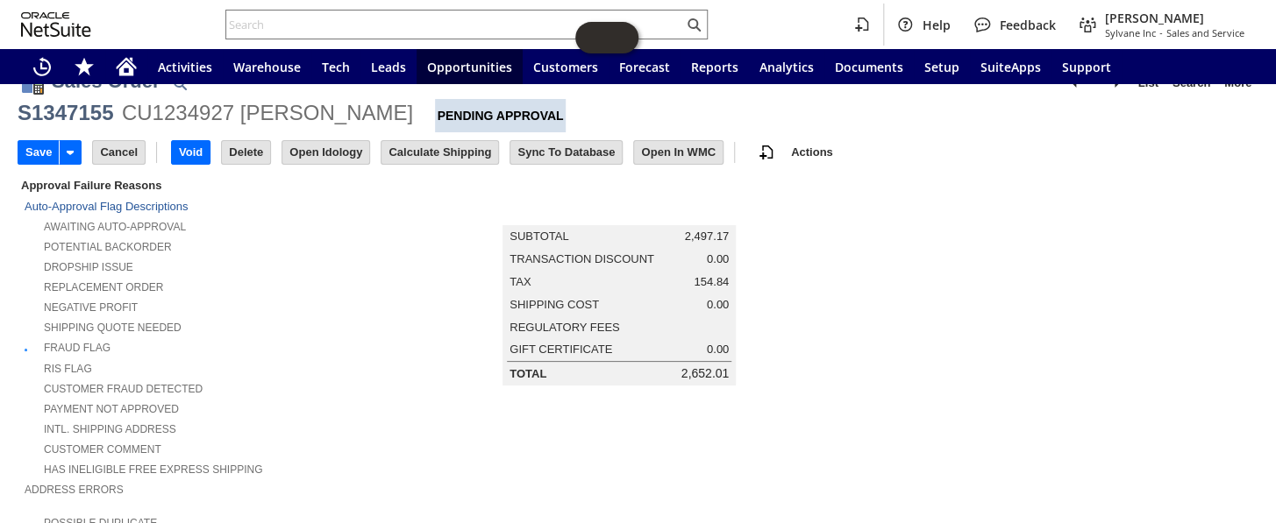
scroll to position [5, 0]
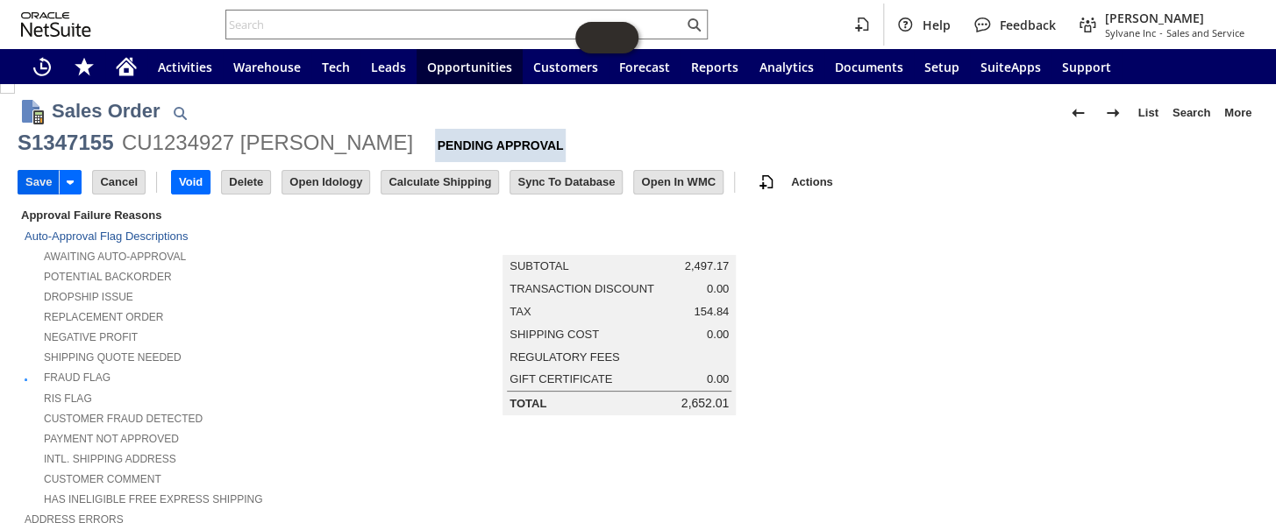
click at [32, 184] on input "Save" at bounding box center [38, 182] width 40 height 23
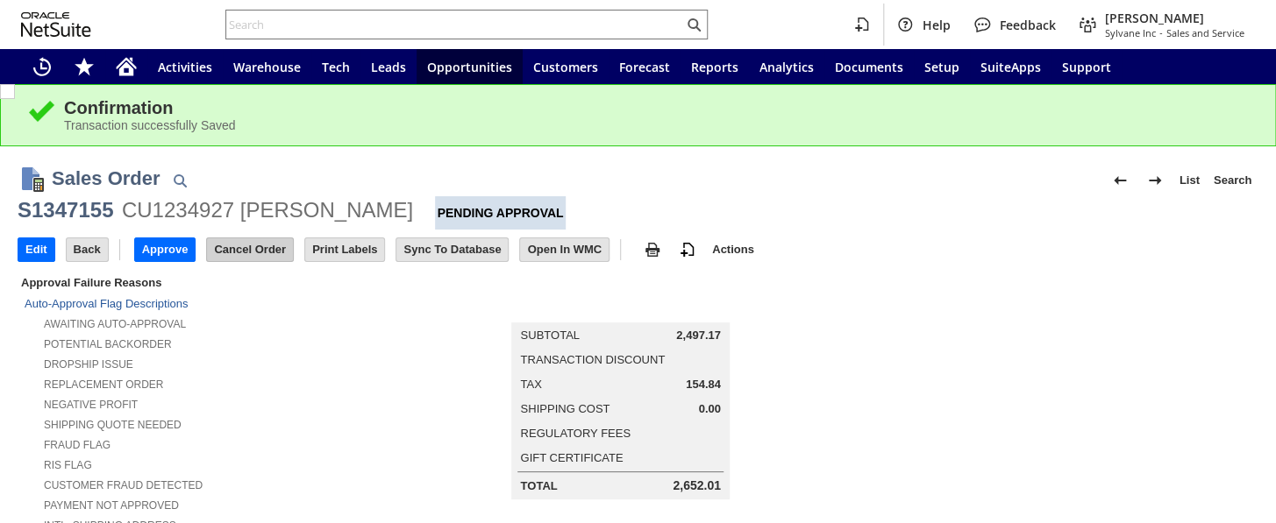
click at [256, 254] on input "Cancel Order" at bounding box center [250, 249] width 86 height 23
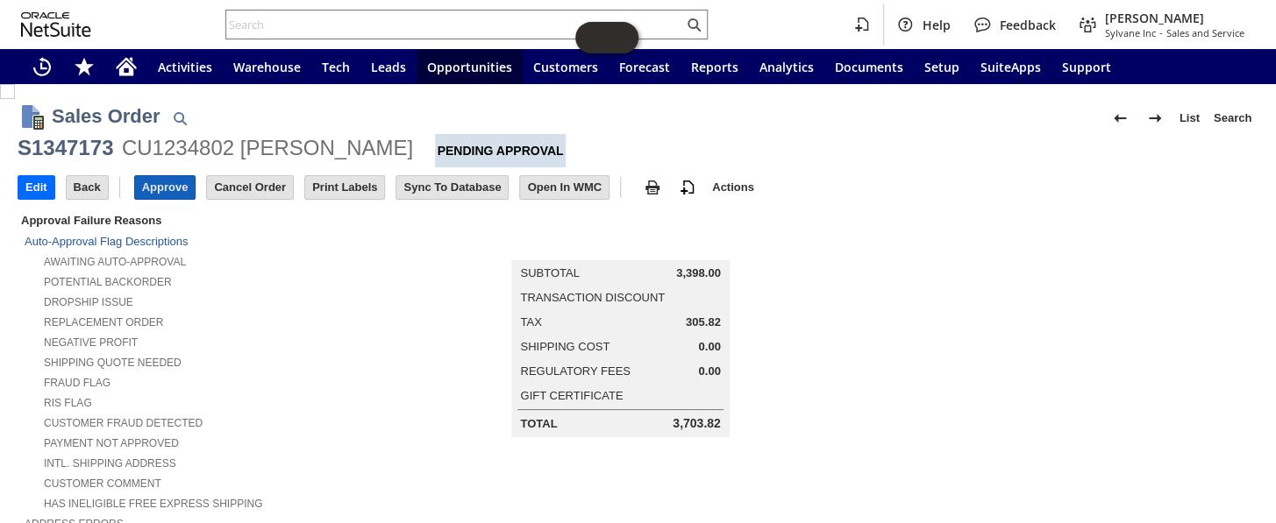
click at [160, 189] on input "Approve" at bounding box center [165, 187] width 60 height 23
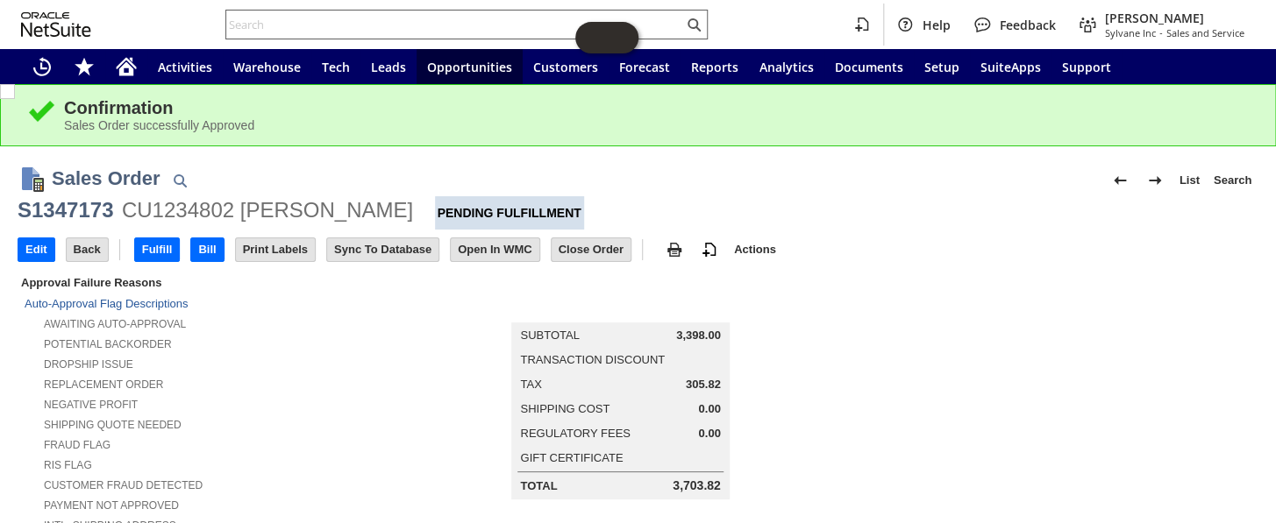
click at [342, 31] on input "text" at bounding box center [454, 24] width 457 height 21
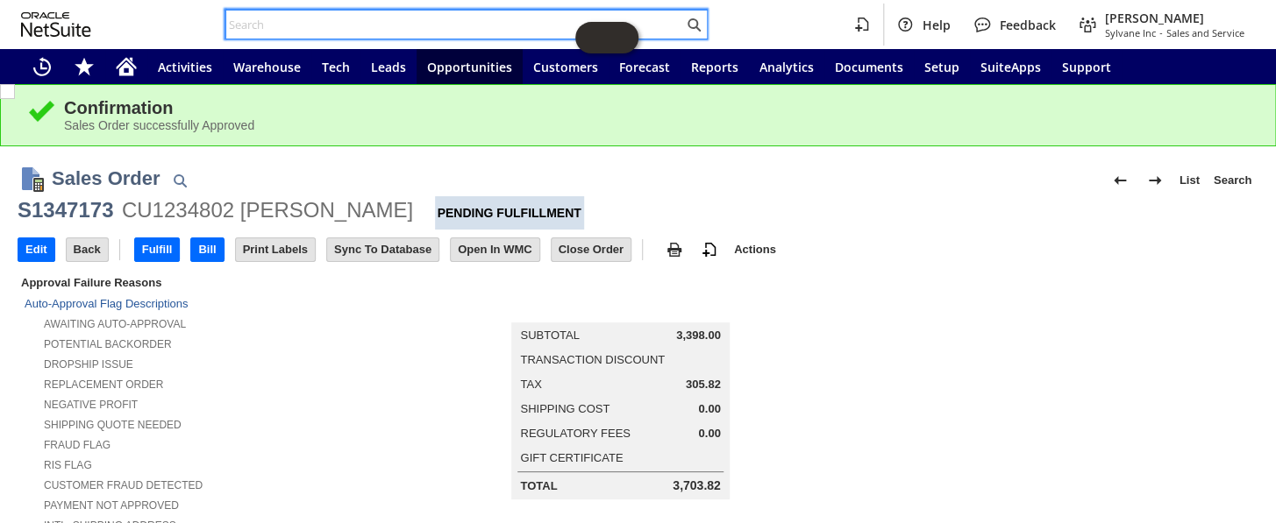
paste input "9175708666"
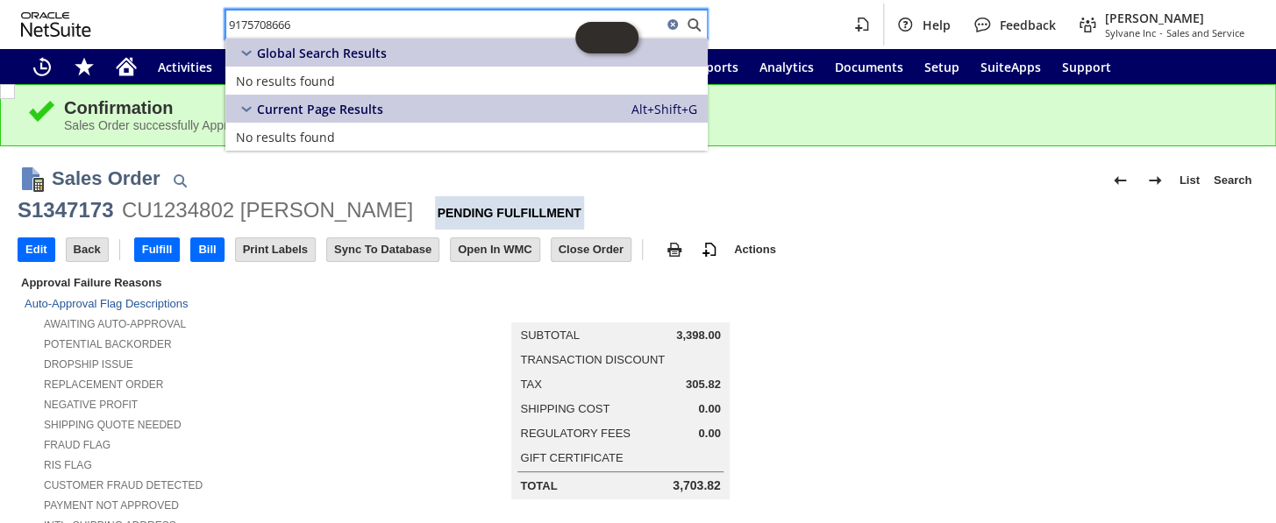
drag, startPoint x: 311, startPoint y: 25, endPoint x: 225, endPoint y: 18, distance: 86.3
click at [225, 18] on div "9175708666" at bounding box center [466, 25] width 482 height 30
paste input ": fl14255"
type input ": fl14255"
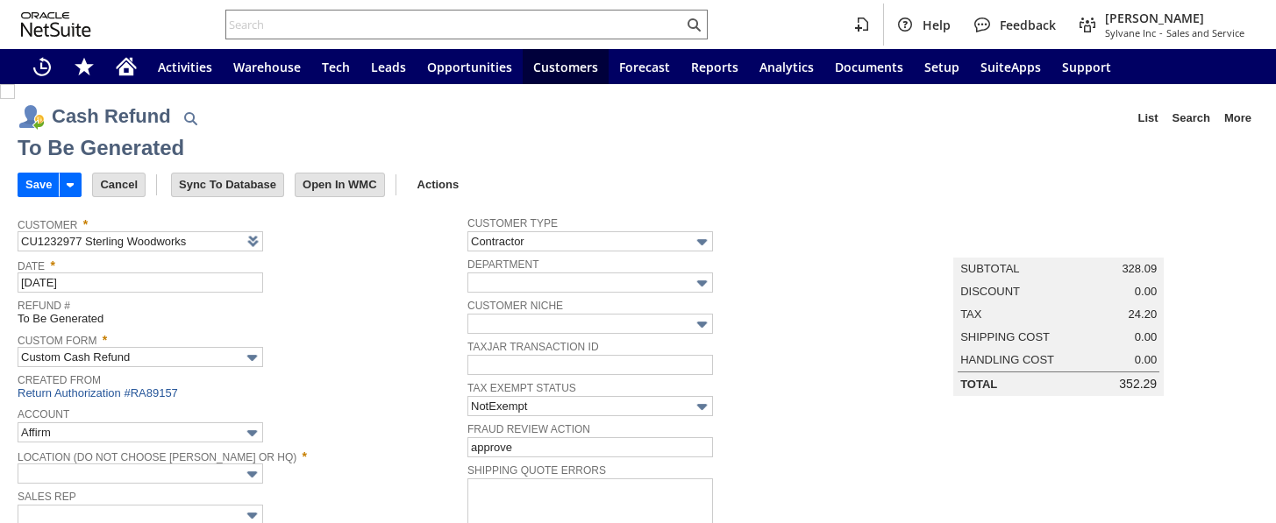
type input "Regions - Merchant 0414"
type input "Headquarters : Head...s : Pending Testing"
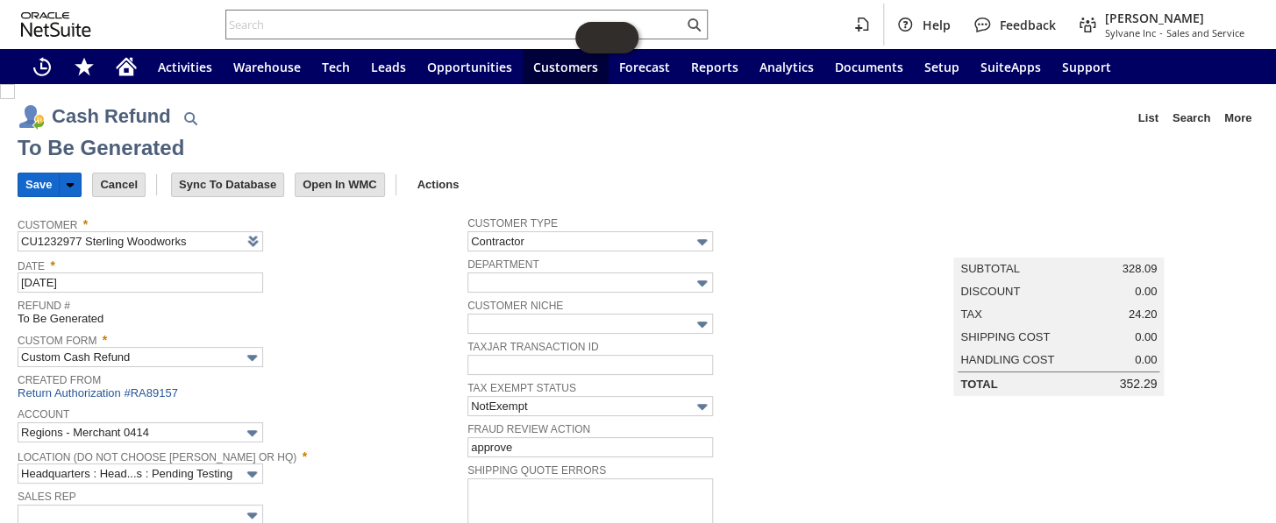
drag, startPoint x: 39, startPoint y: 189, endPoint x: 46, endPoint y: 124, distance: 65.3
click at [39, 188] on input "Save" at bounding box center [38, 185] width 40 height 23
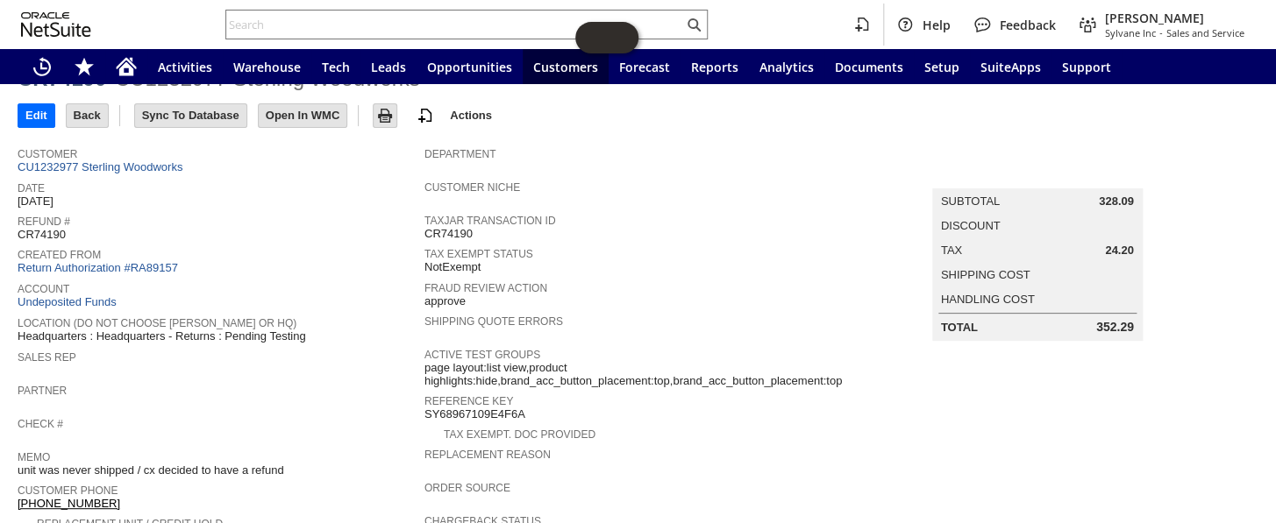
scroll to position [159, 0]
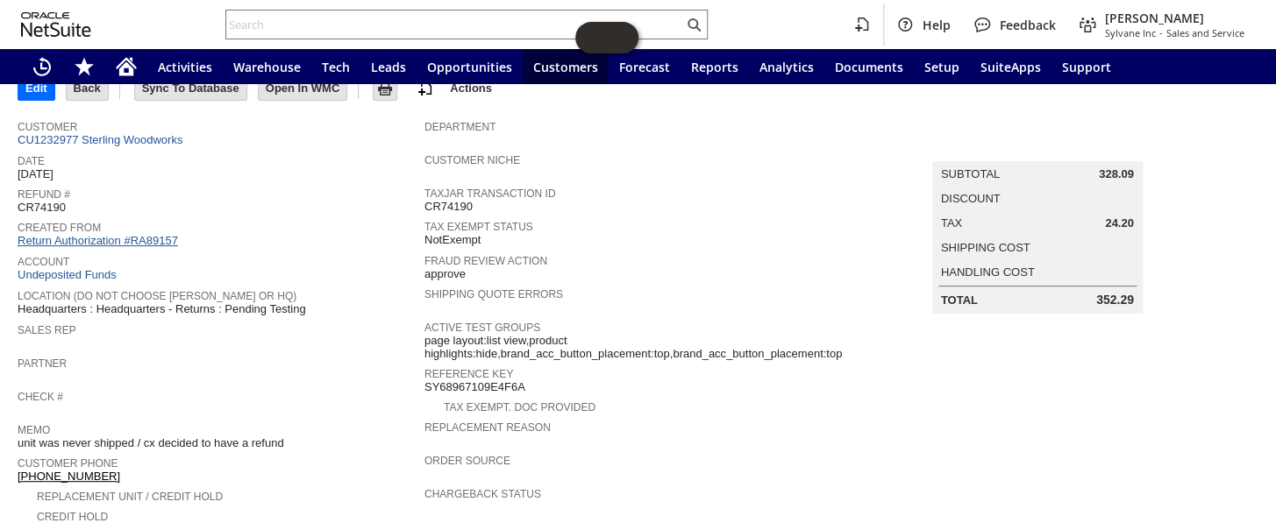
click at [149, 237] on link "Return Authorization #RA89157" at bounding box center [98, 240] width 160 height 13
